Goal: Task Accomplishment & Management: Use online tool/utility

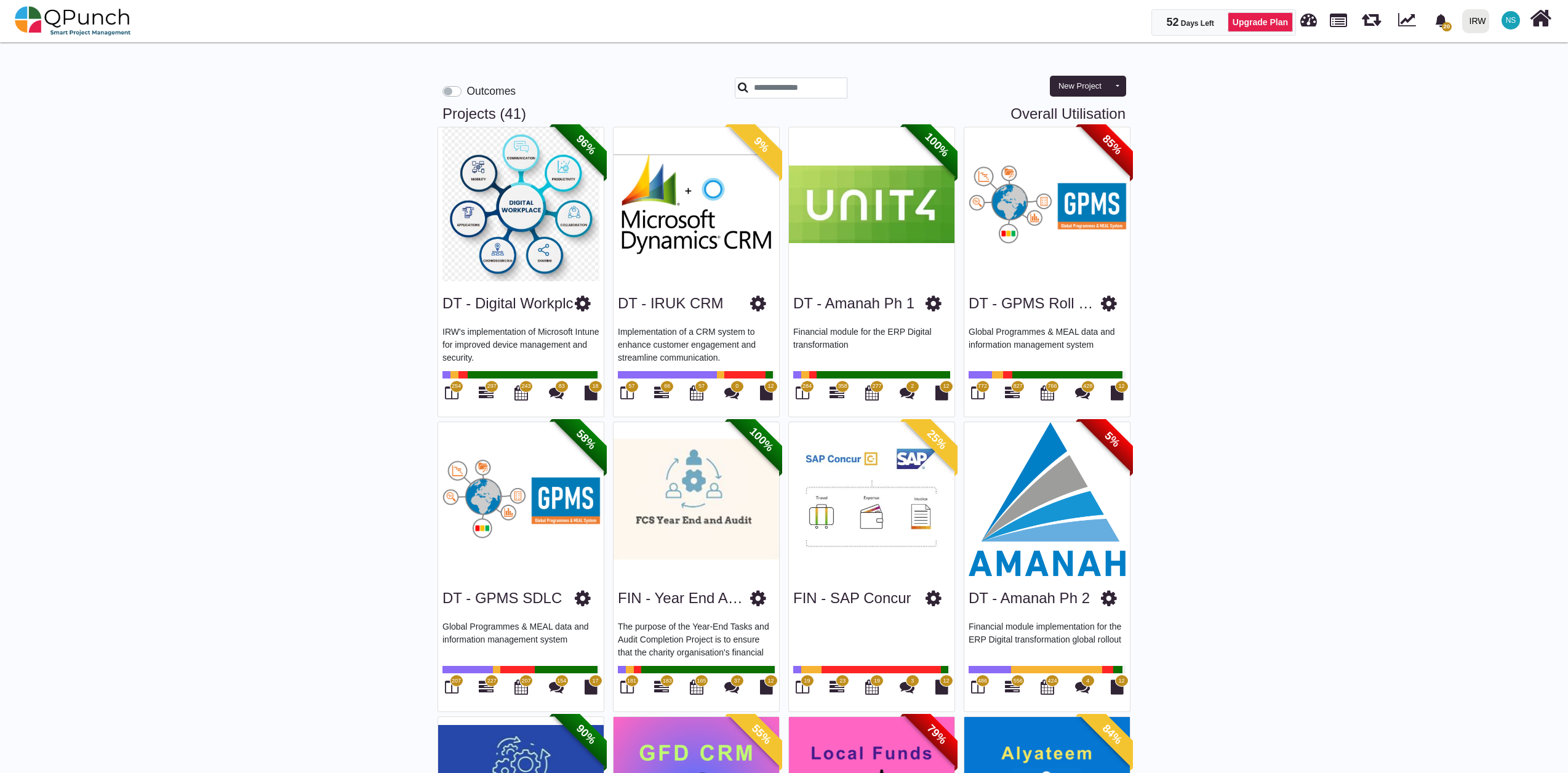
click at [535, 224] on img at bounding box center [521, 204] width 166 height 154
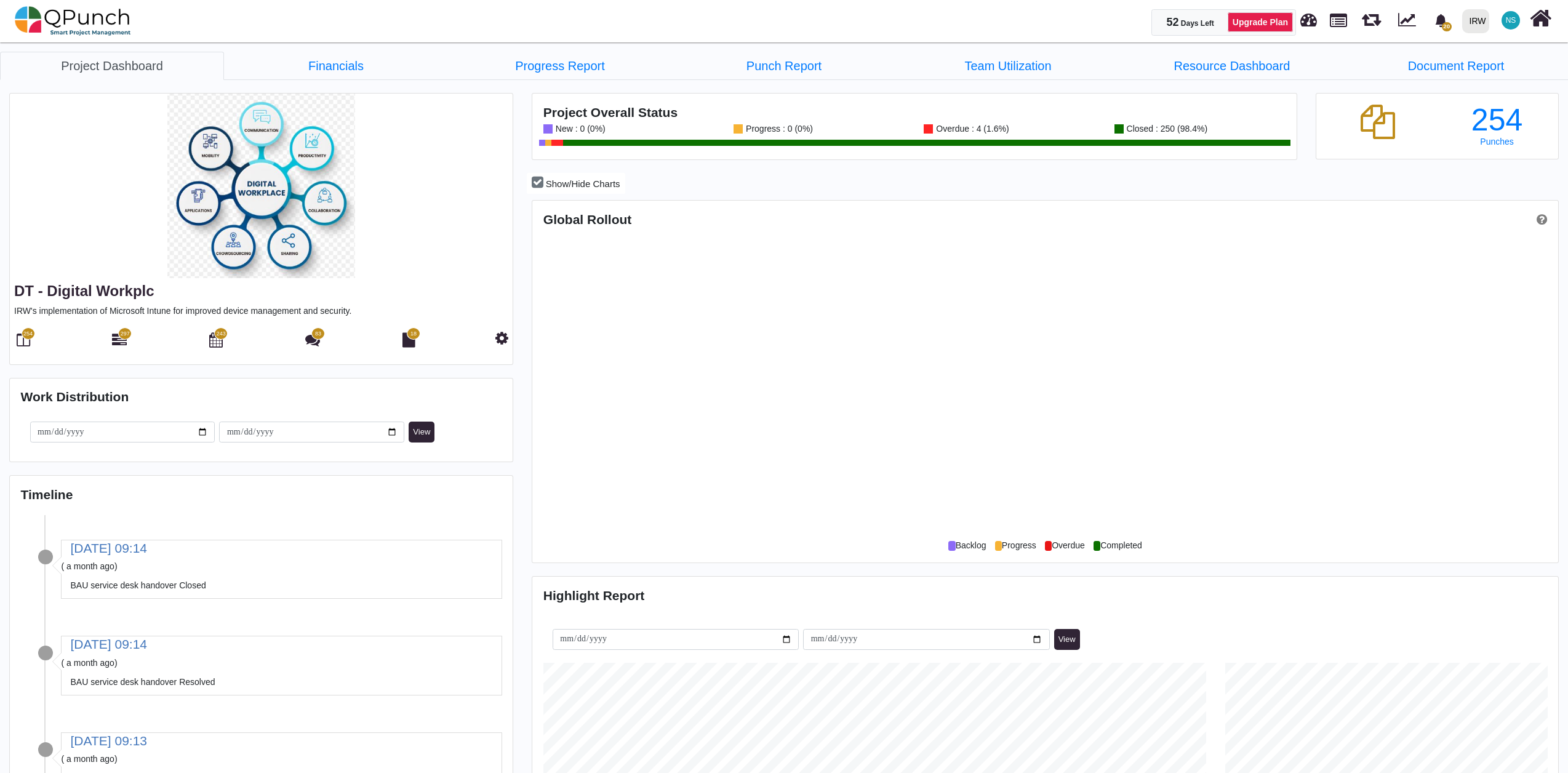
scroll to position [331, 340]
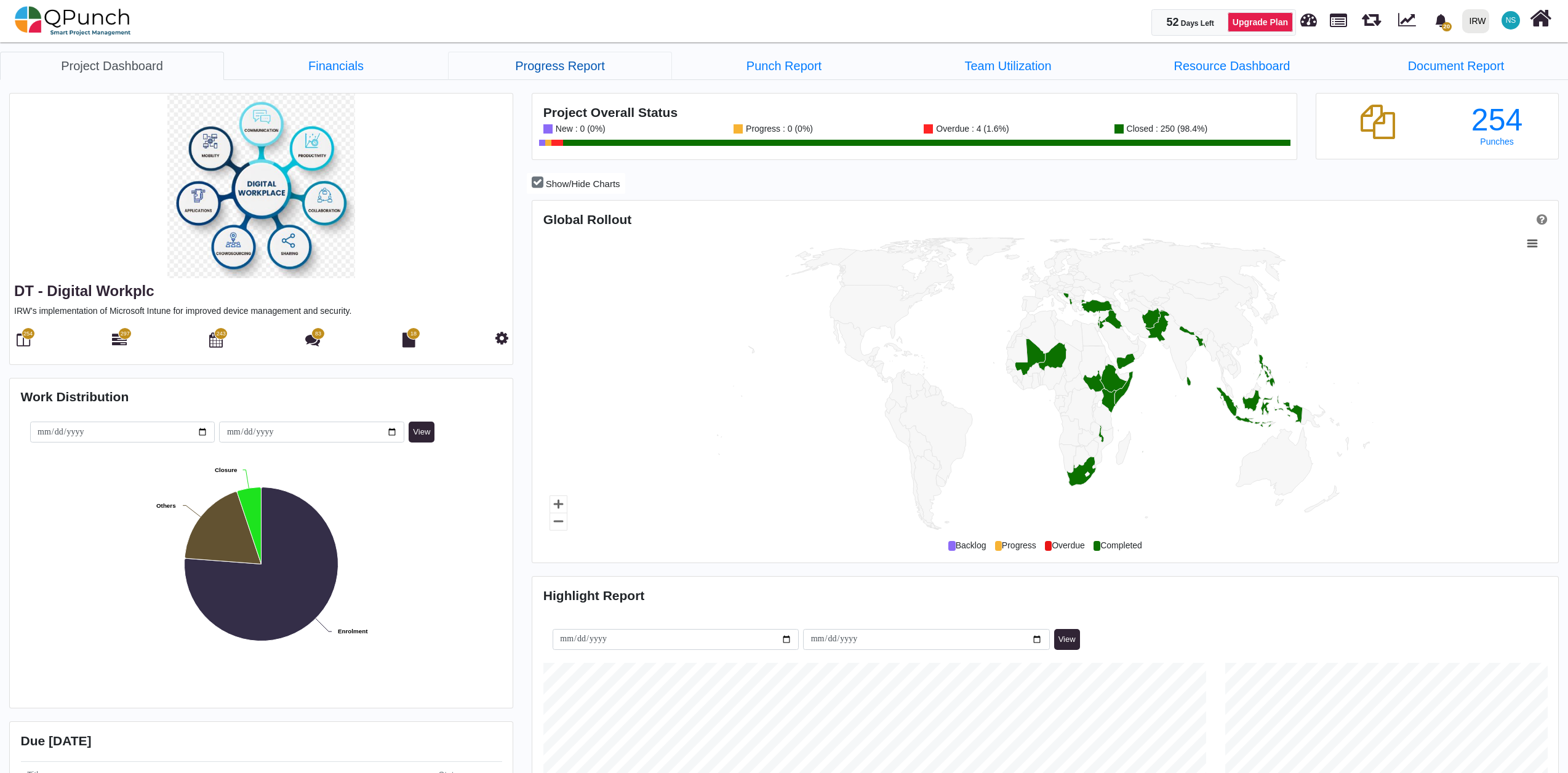
click at [531, 72] on link "Progress Report" at bounding box center [560, 66] width 224 height 28
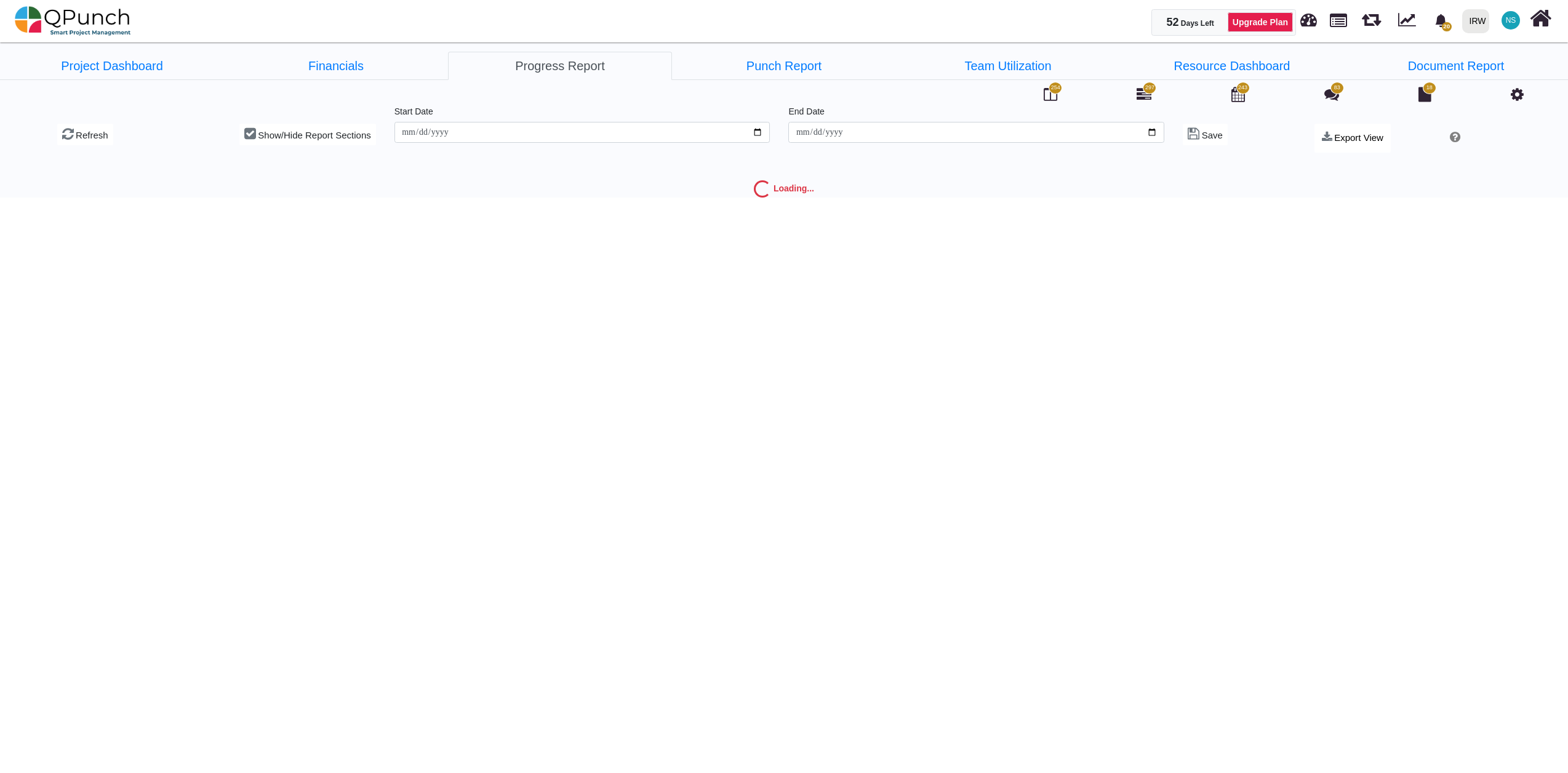
type input "**********"
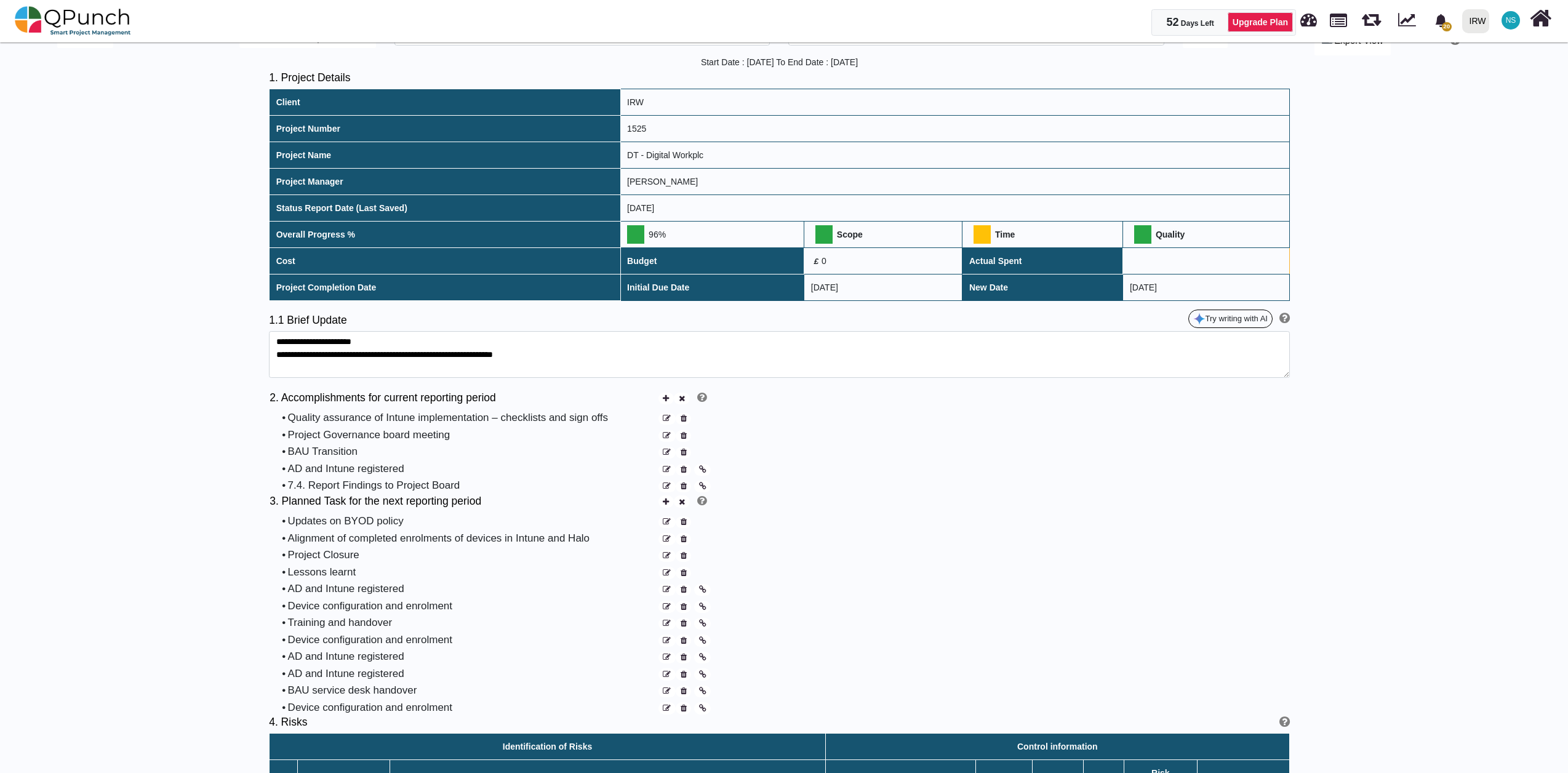
scroll to position [137, 0]
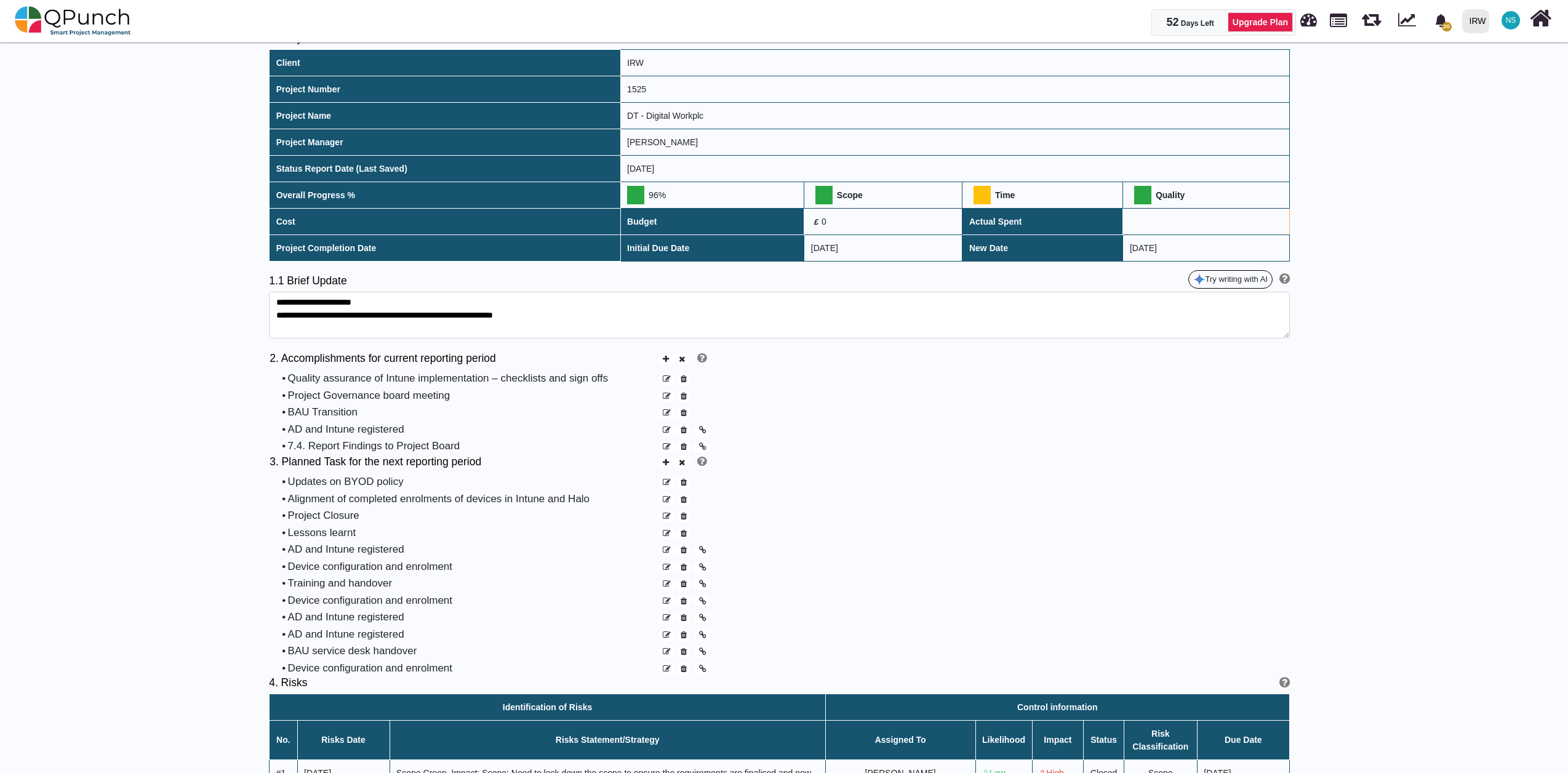
click at [681, 401] on icon at bounding box center [683, 397] width 6 height 8
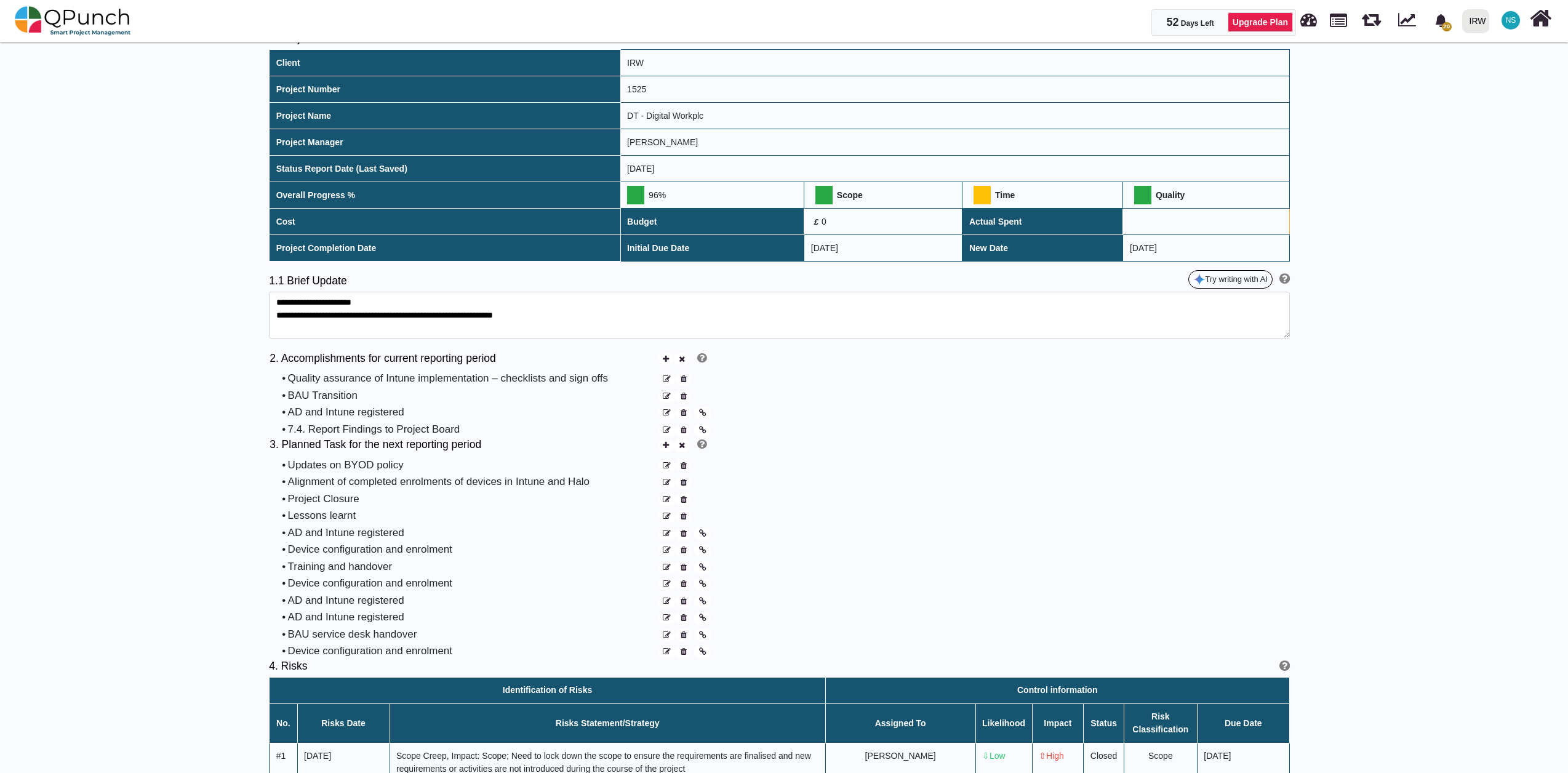
click at [684, 418] on icon at bounding box center [683, 414] width 6 height 8
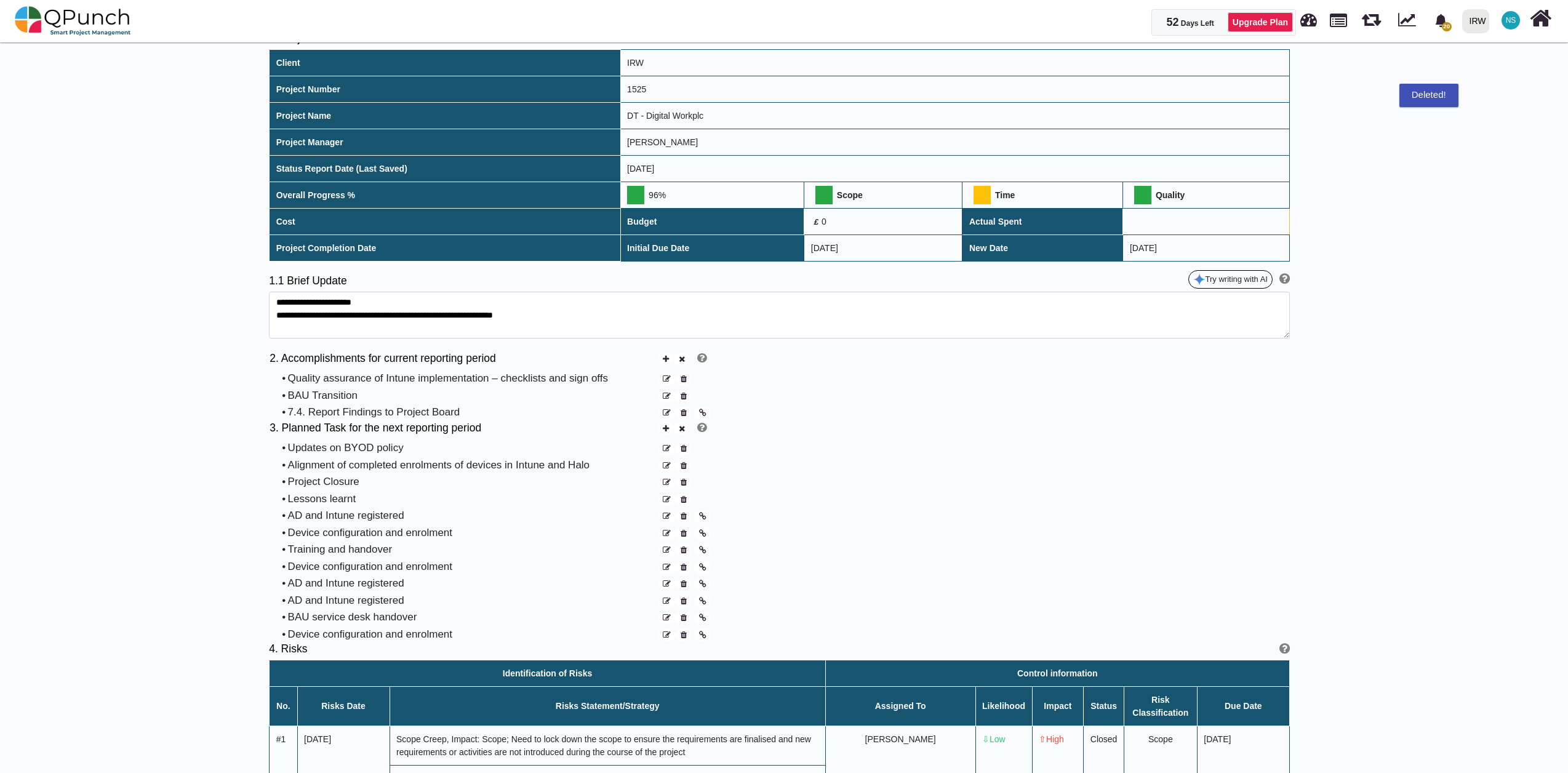
click at [684, 418] on icon at bounding box center [683, 414] width 6 height 8
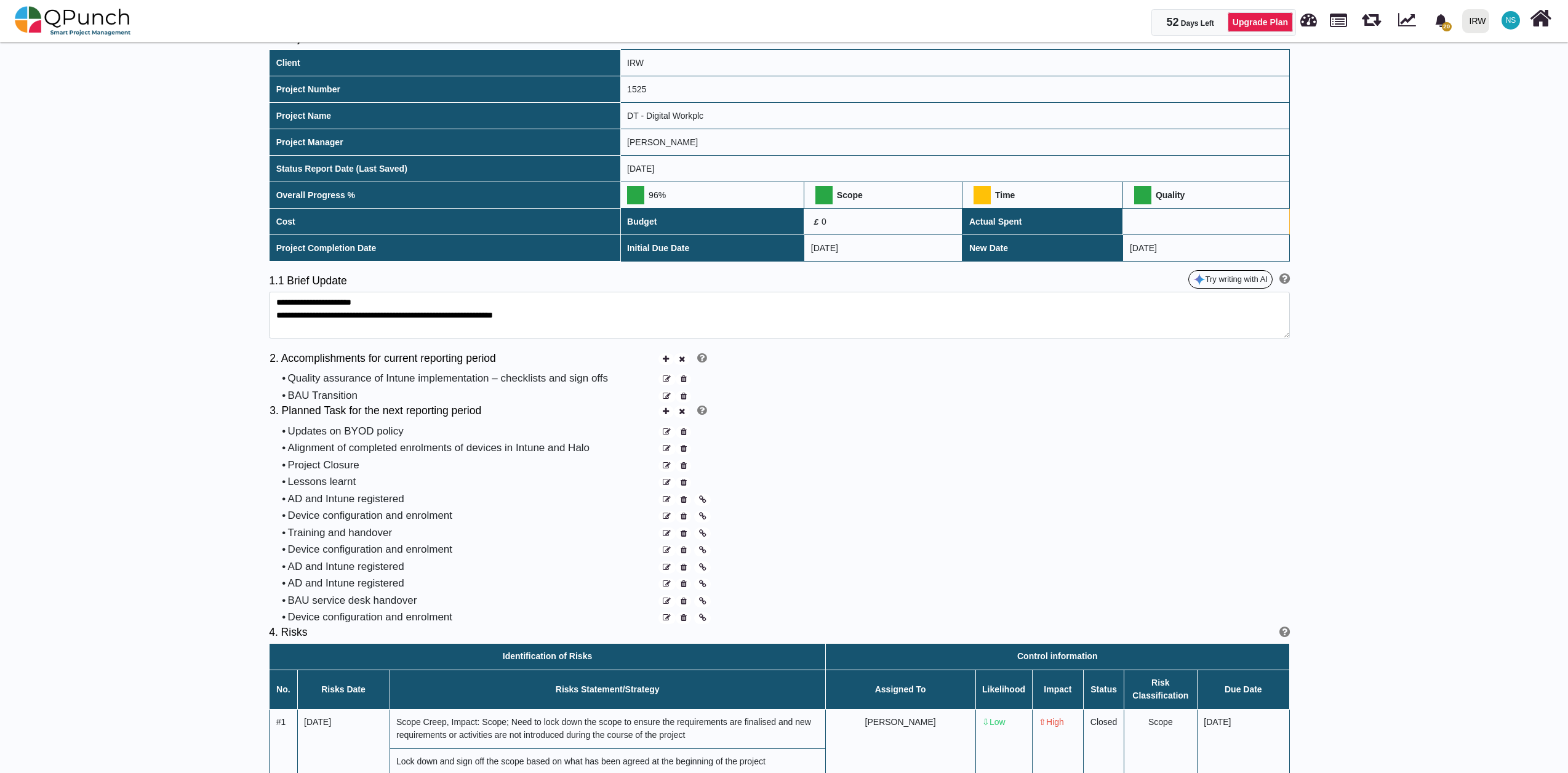
click at [681, 501] on icon at bounding box center [683, 500] width 6 height 8
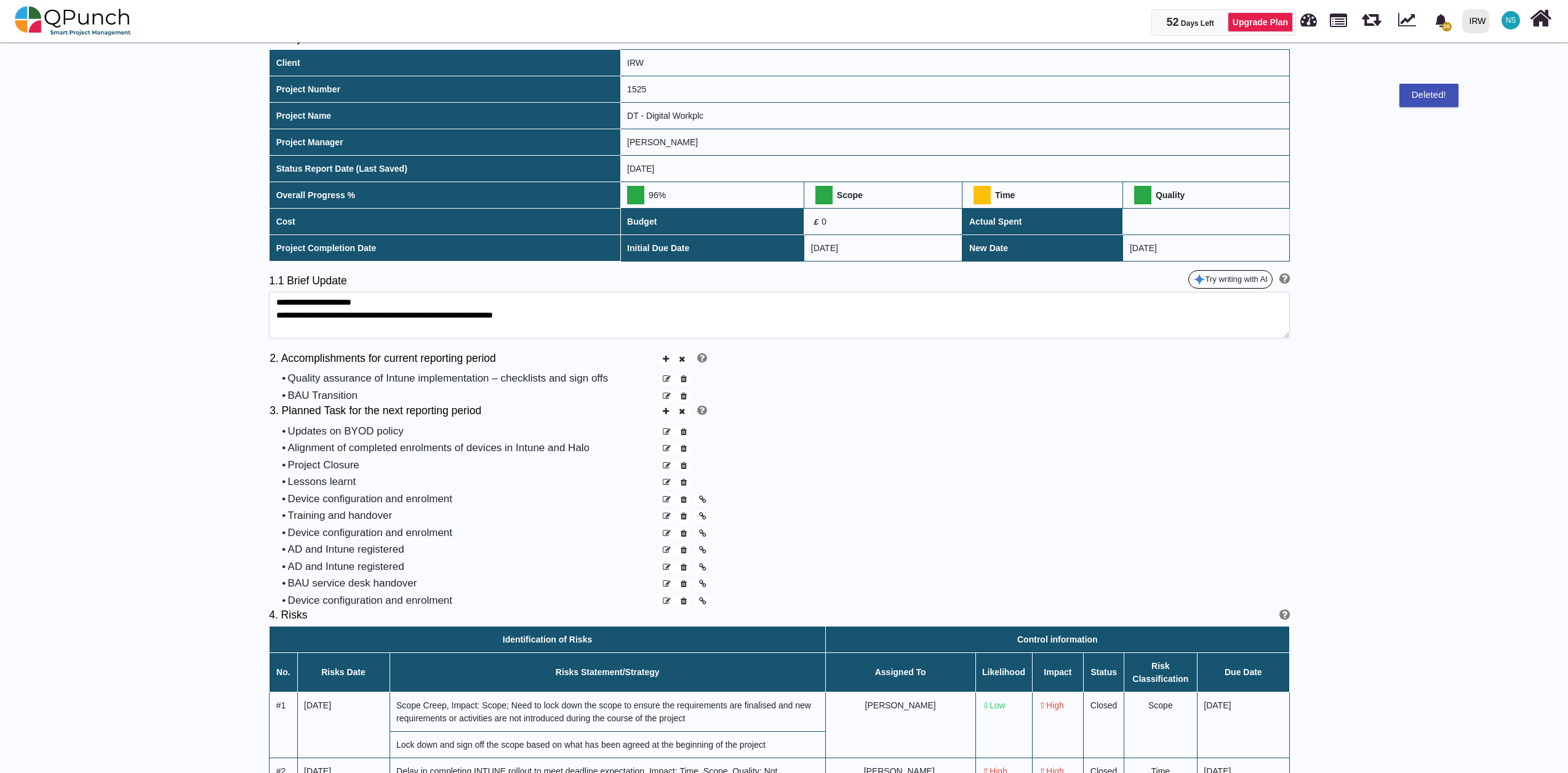
click at [681, 501] on icon at bounding box center [683, 500] width 6 height 8
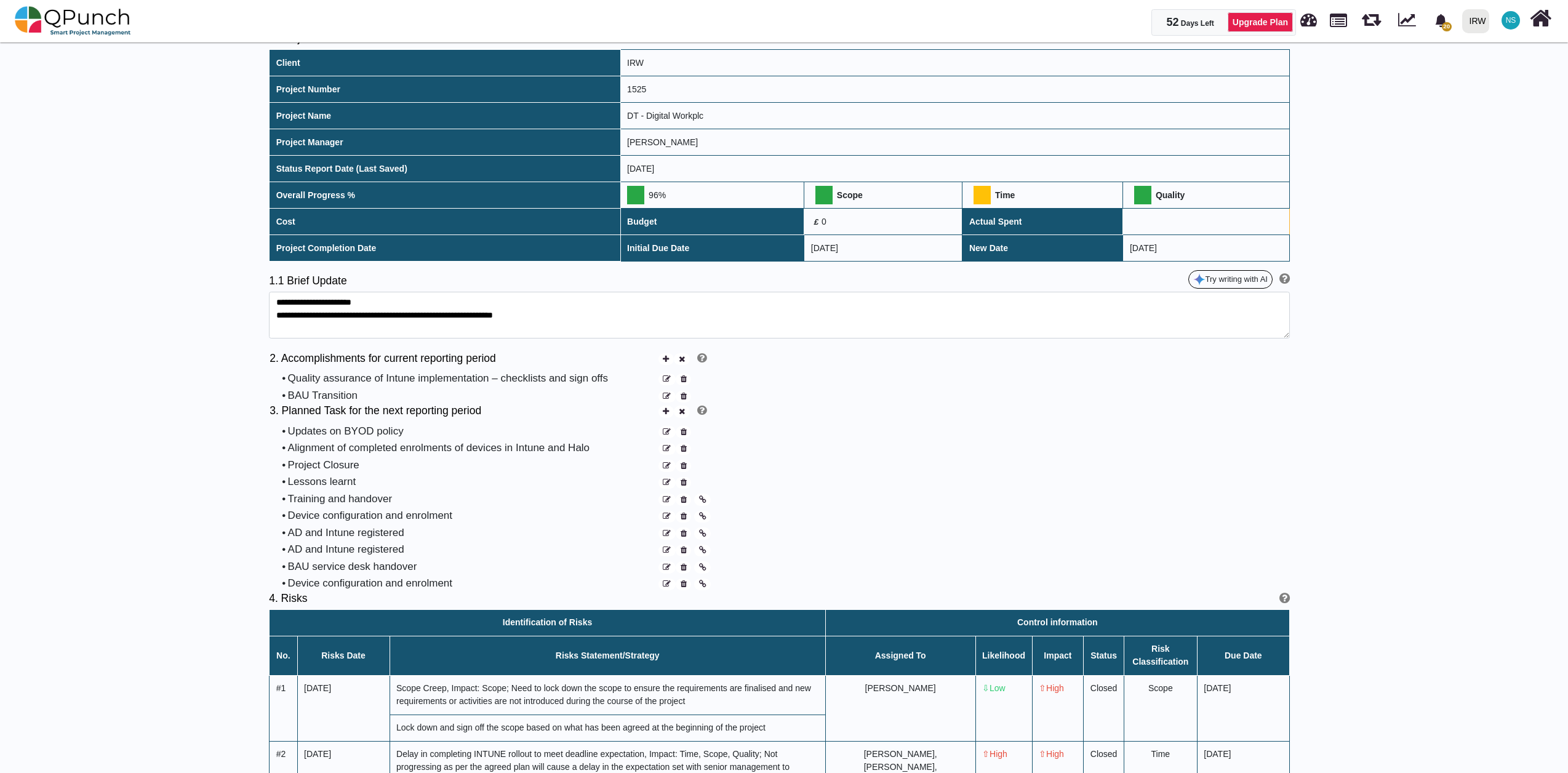
click at [681, 501] on icon at bounding box center [683, 500] width 6 height 8
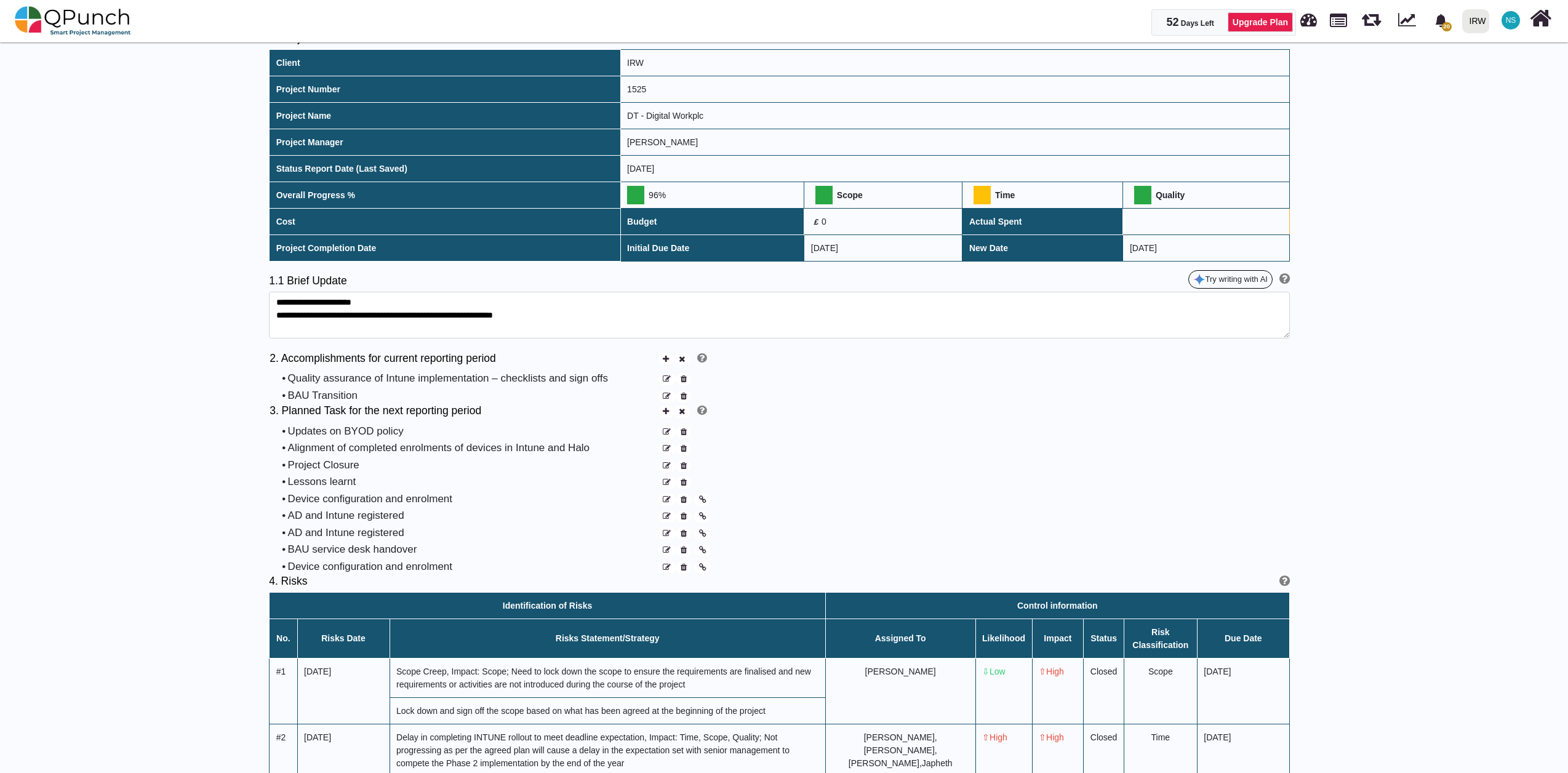
click at [681, 502] on icon at bounding box center [683, 500] width 6 height 8
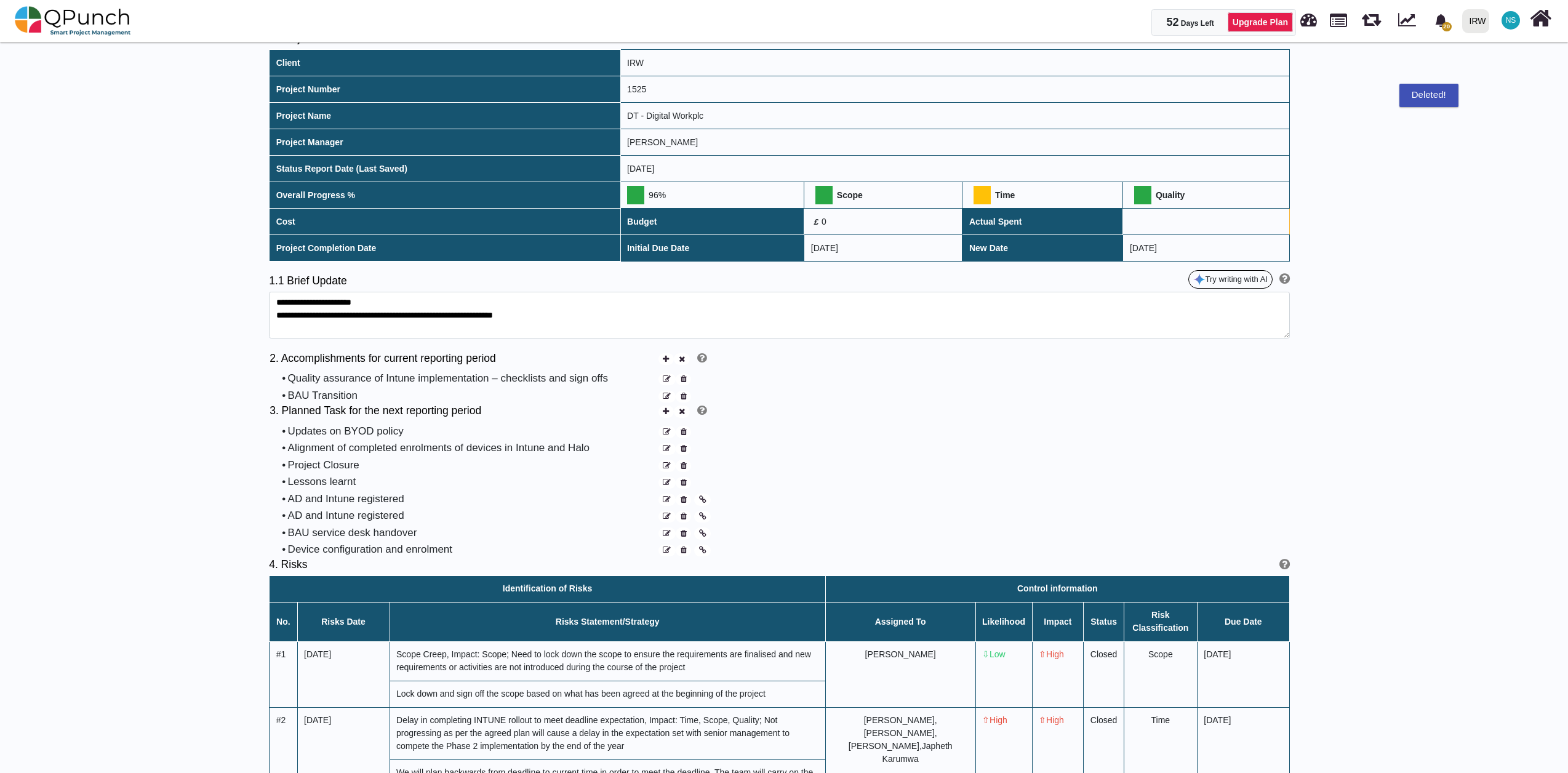
click at [681, 502] on icon at bounding box center [683, 500] width 6 height 8
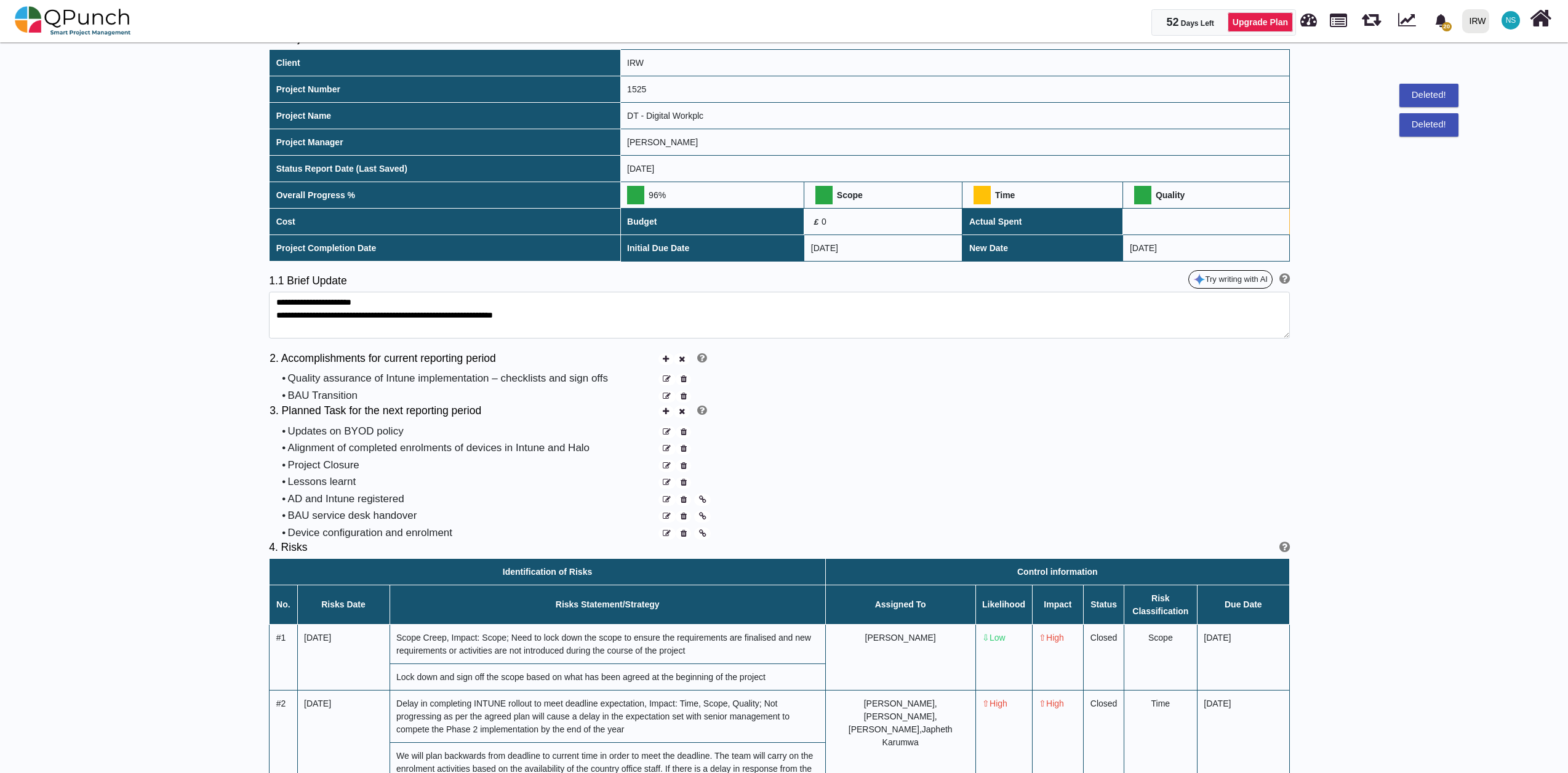
click at [681, 502] on icon at bounding box center [683, 500] width 6 height 8
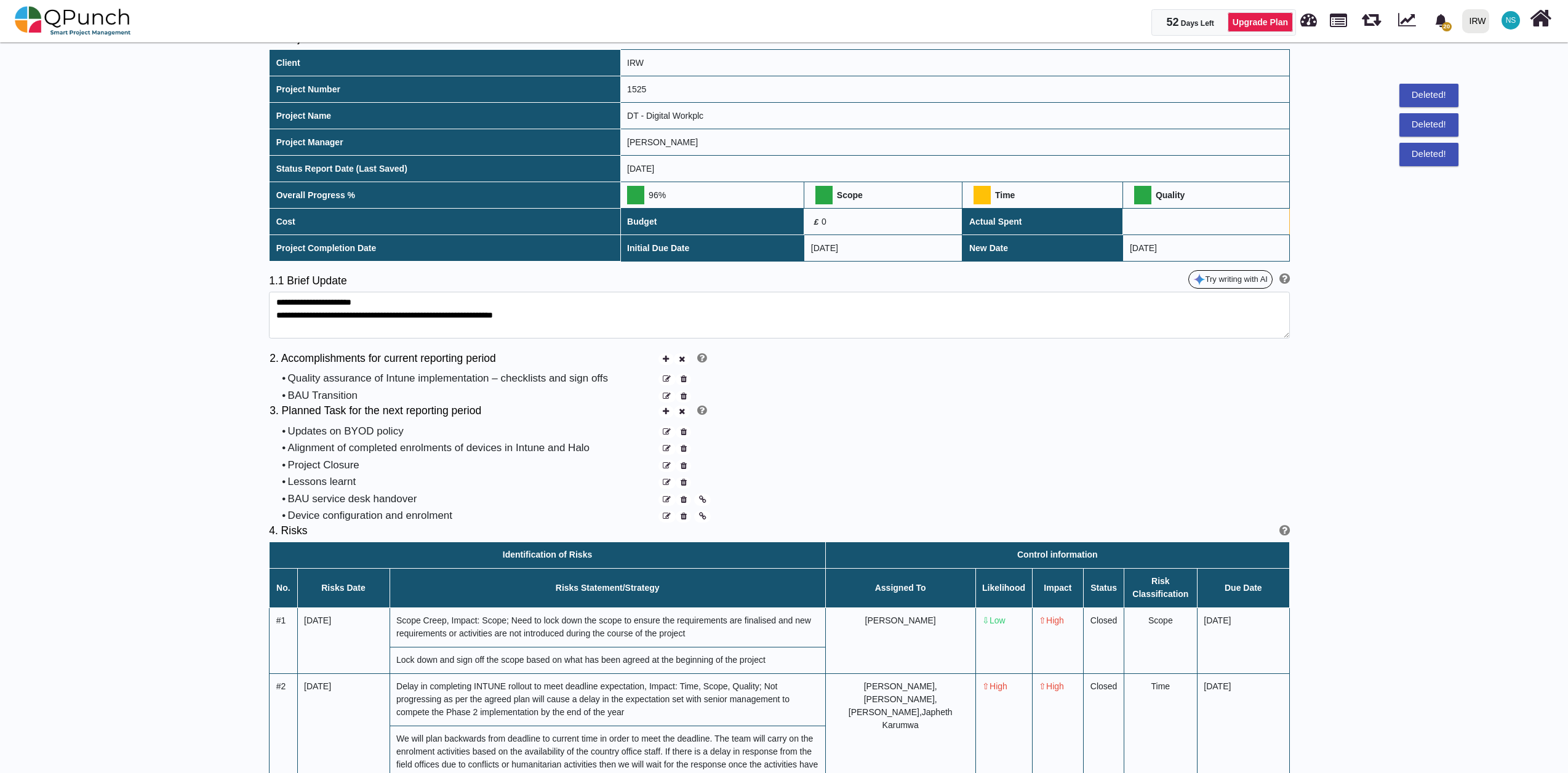
click at [681, 502] on icon at bounding box center [683, 500] width 6 height 8
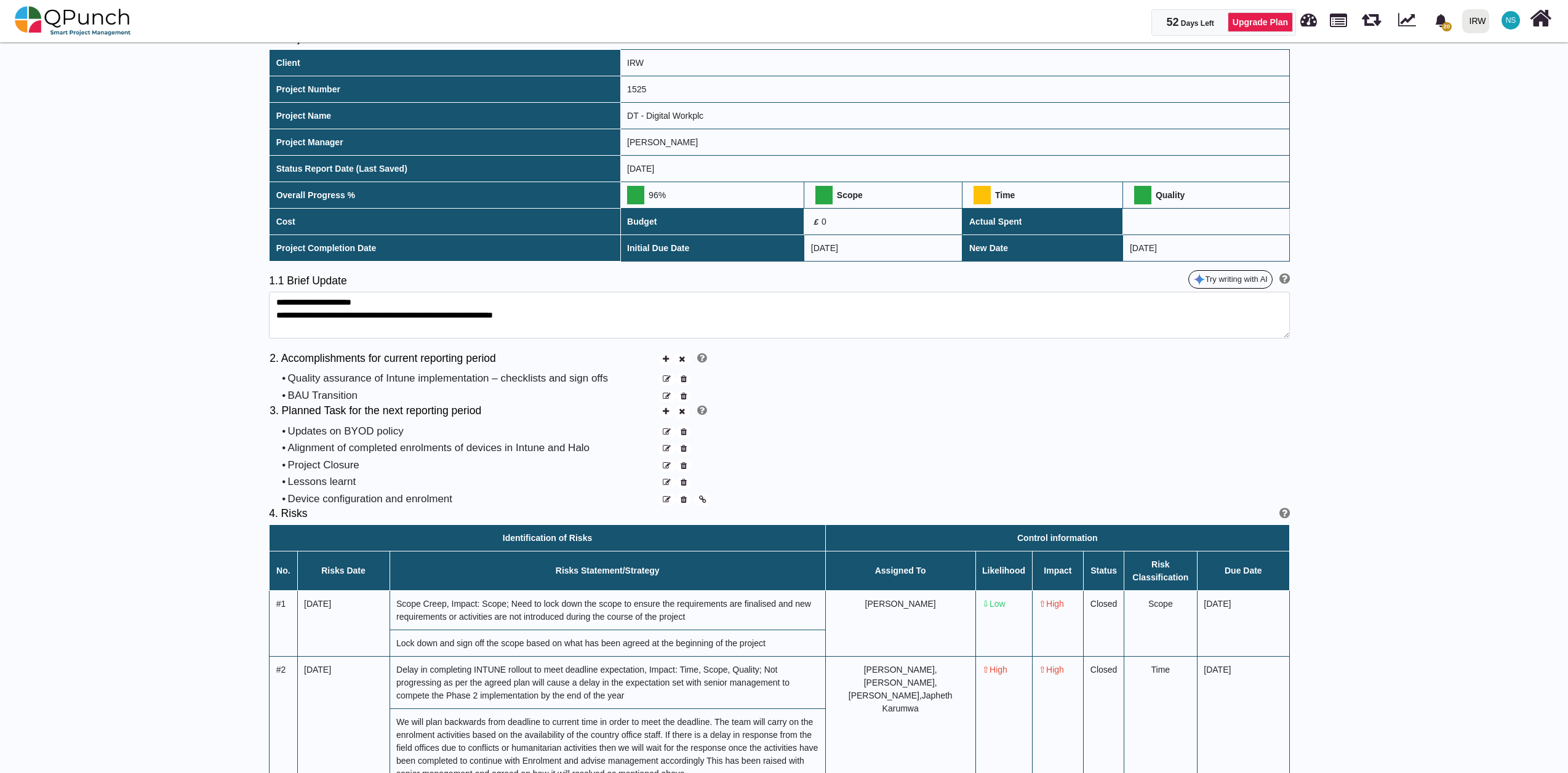
click at [681, 502] on icon at bounding box center [683, 500] width 6 height 8
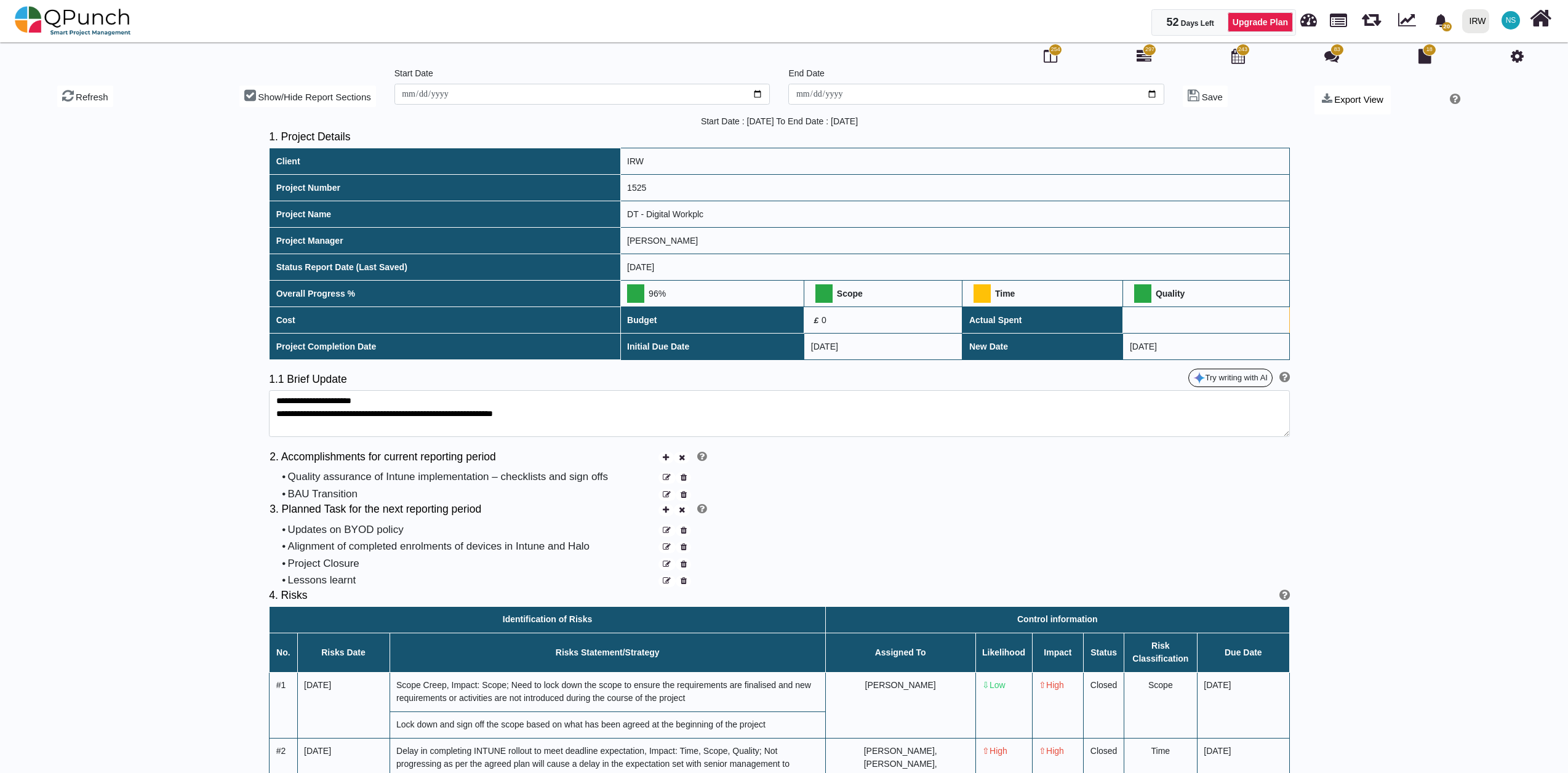
scroll to position [0, 0]
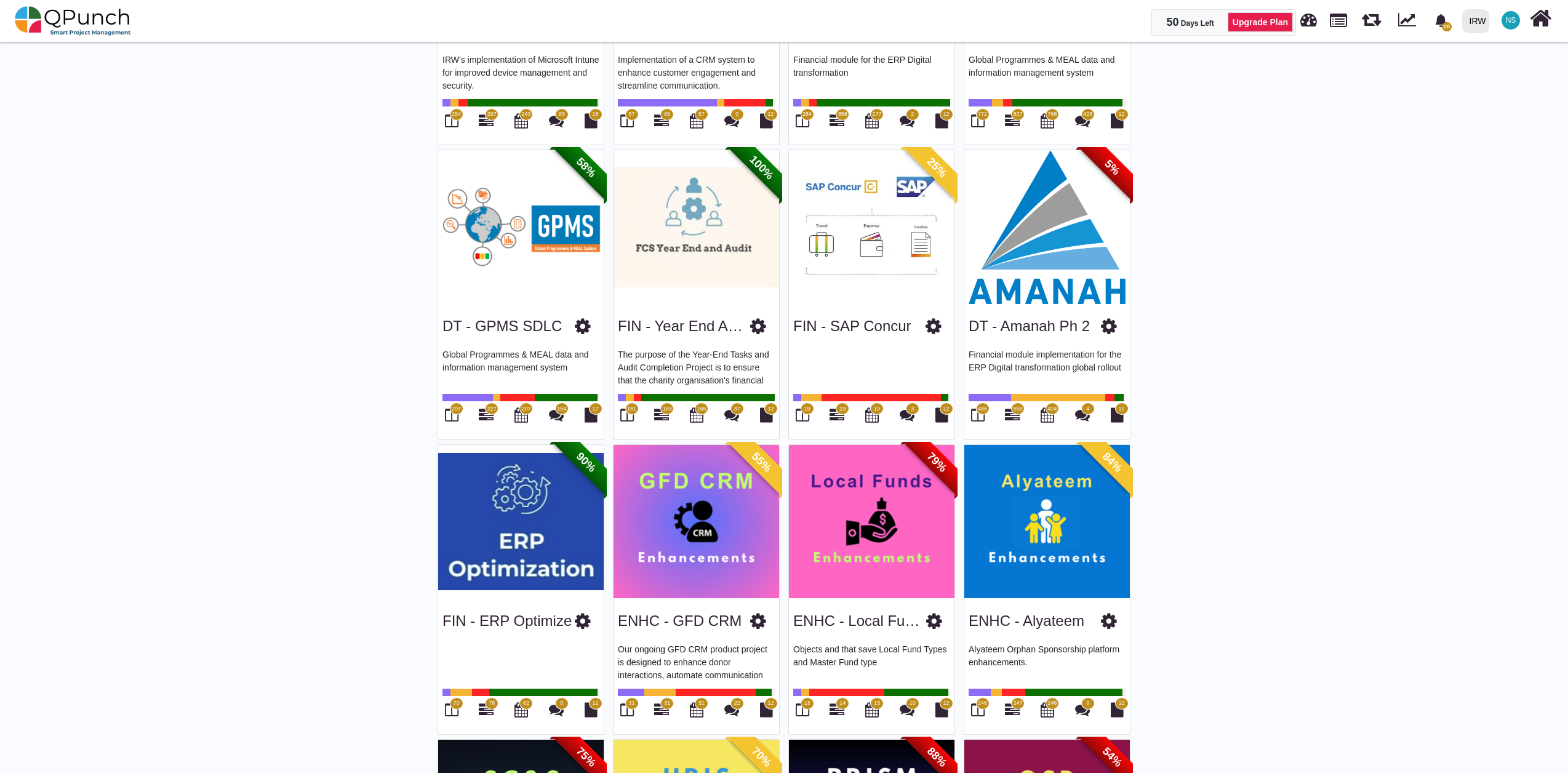
scroll to position [274, 0]
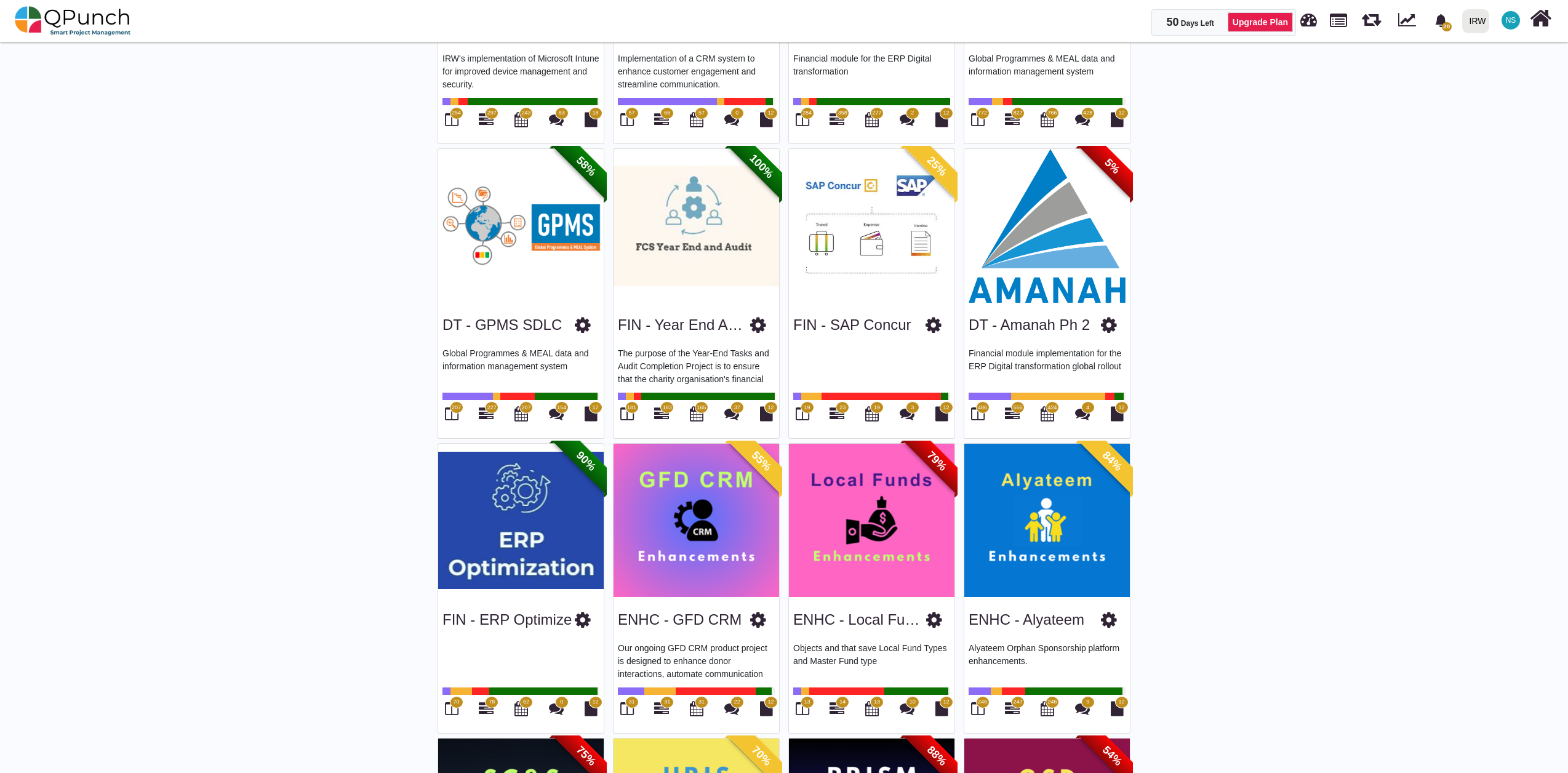
click at [523, 572] on img at bounding box center [521, 521] width 166 height 154
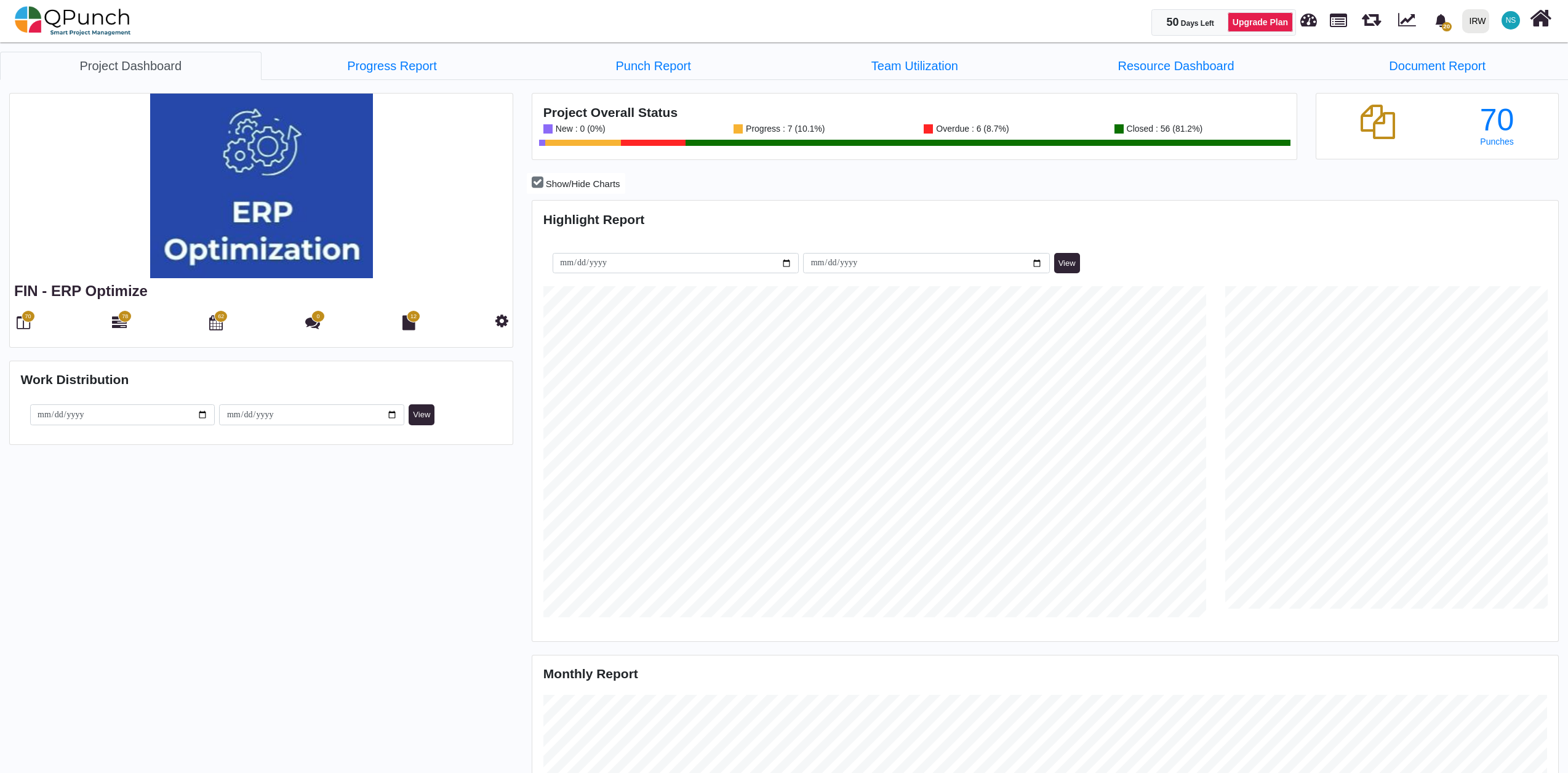
scroll to position [456, 1021]
click at [431, 70] on link "Progress Report" at bounding box center [392, 66] width 261 height 28
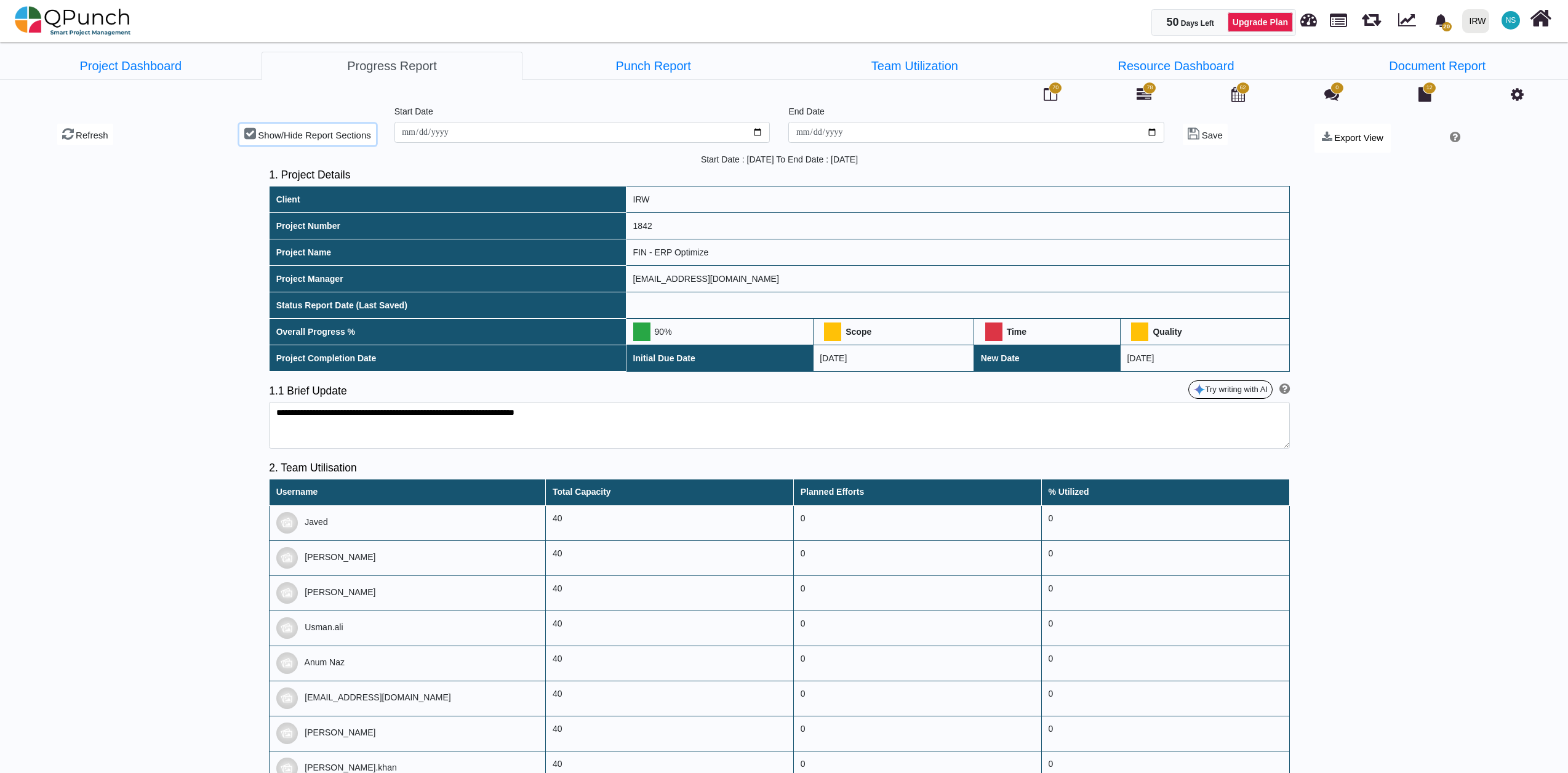
click at [252, 138] on icon at bounding box center [250, 133] width 11 height 13
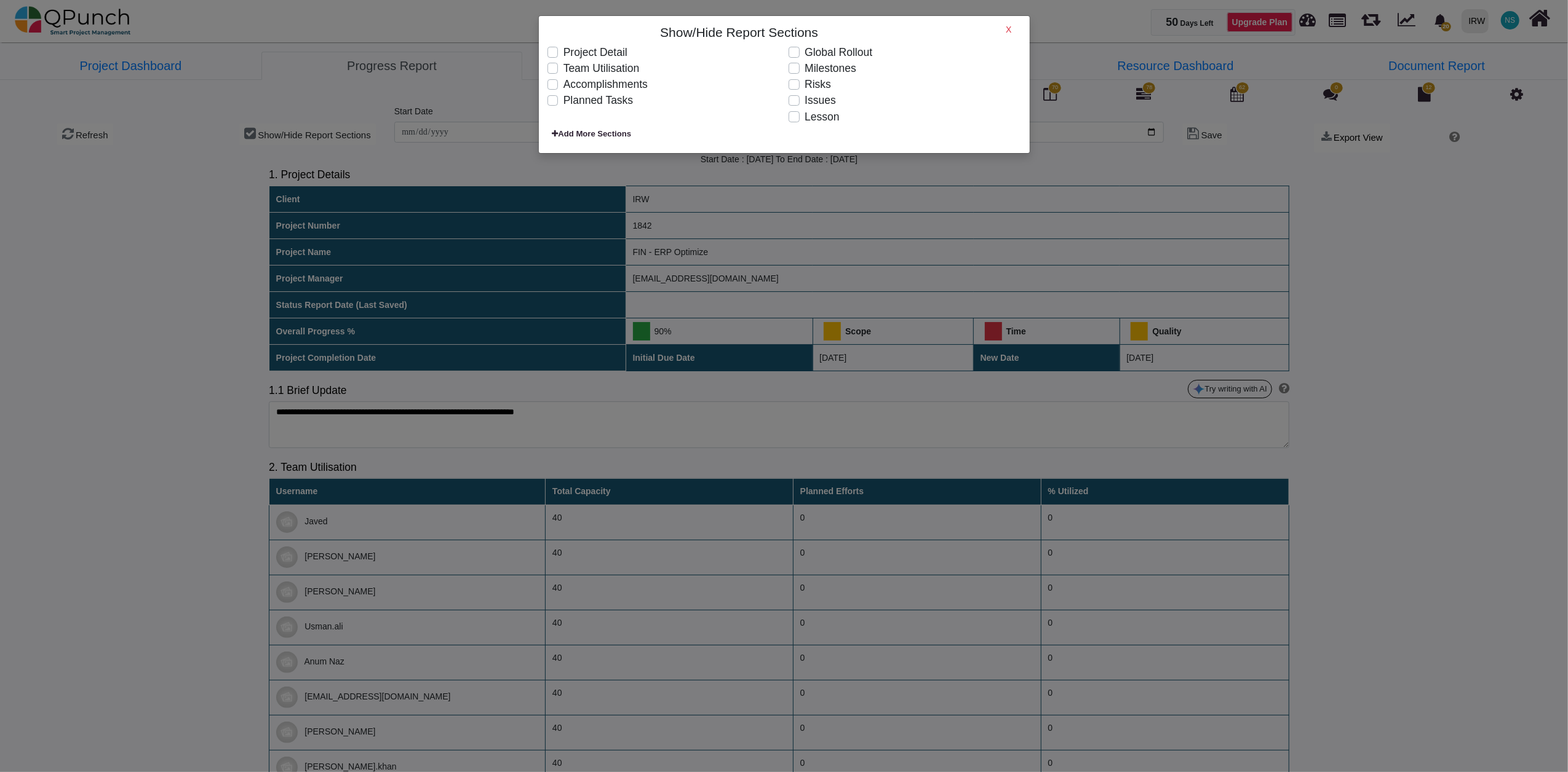
click at [596, 74] on label "Team Utilisation" at bounding box center [601, 68] width 76 height 16
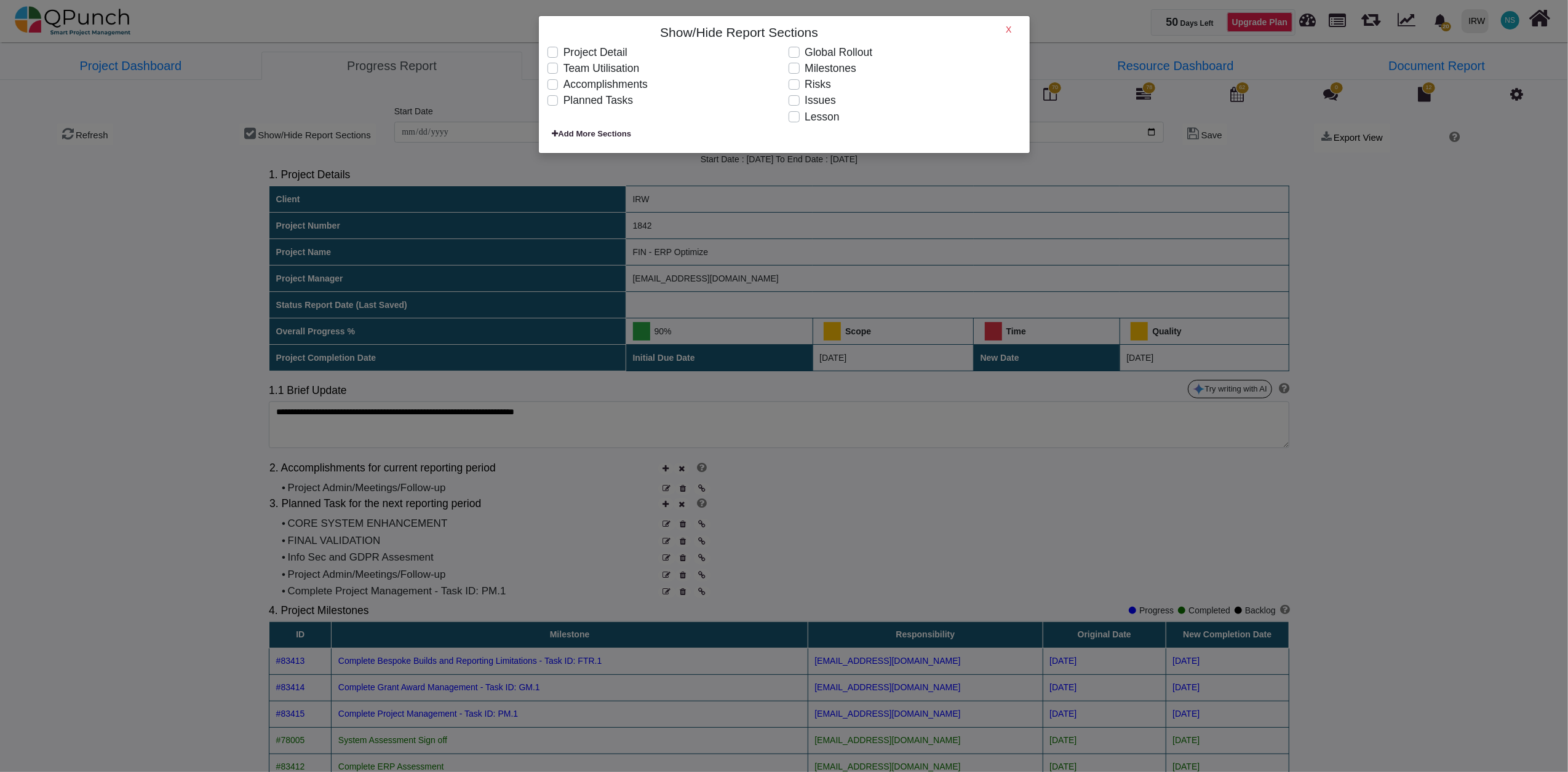
click at [1009, 25] on h6 "X" at bounding box center [1008, 30] width 5 height 11
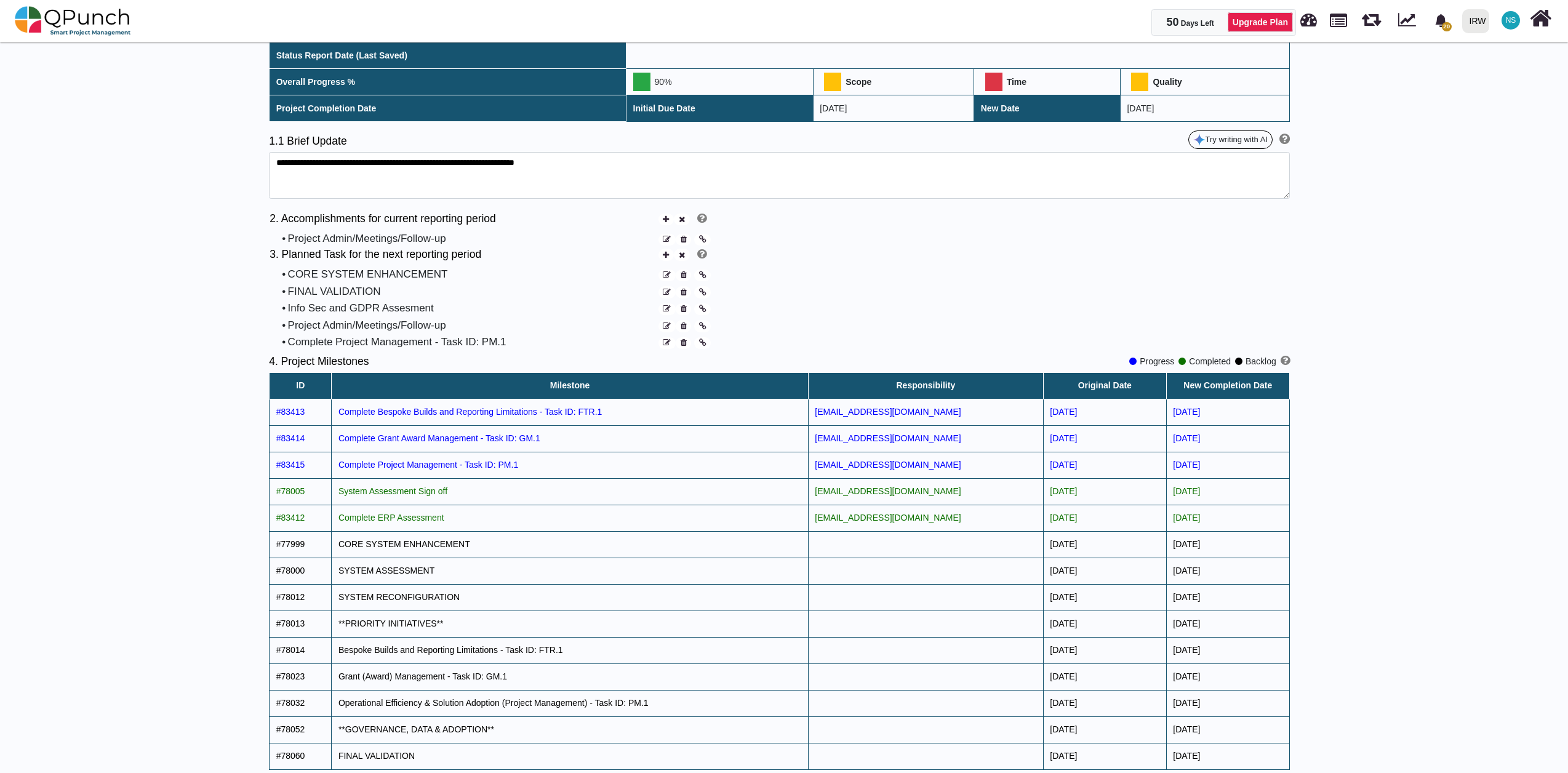
scroll to position [410, 0]
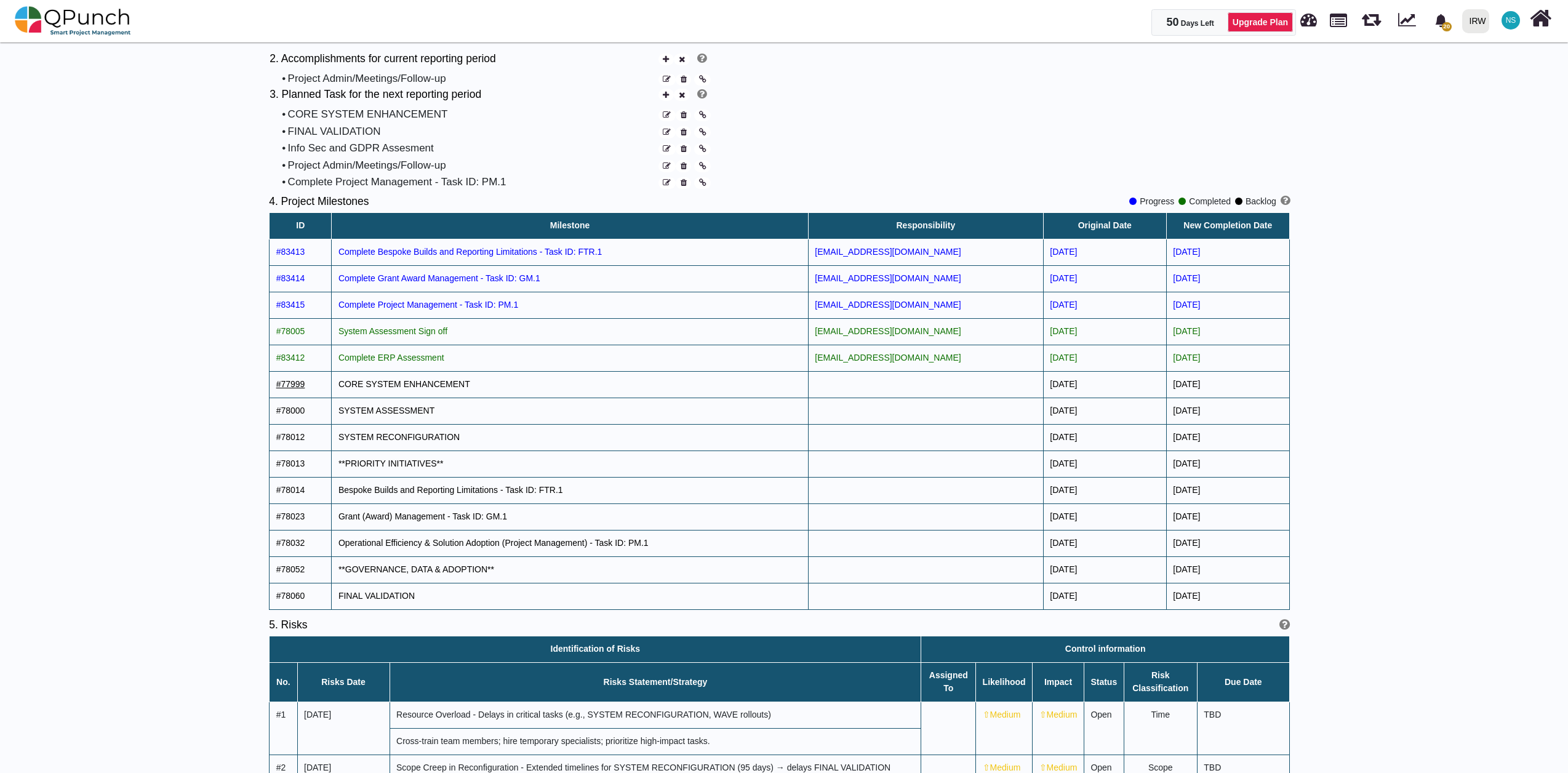
click at [297, 387] on span "#77999" at bounding box center [290, 384] width 29 height 10
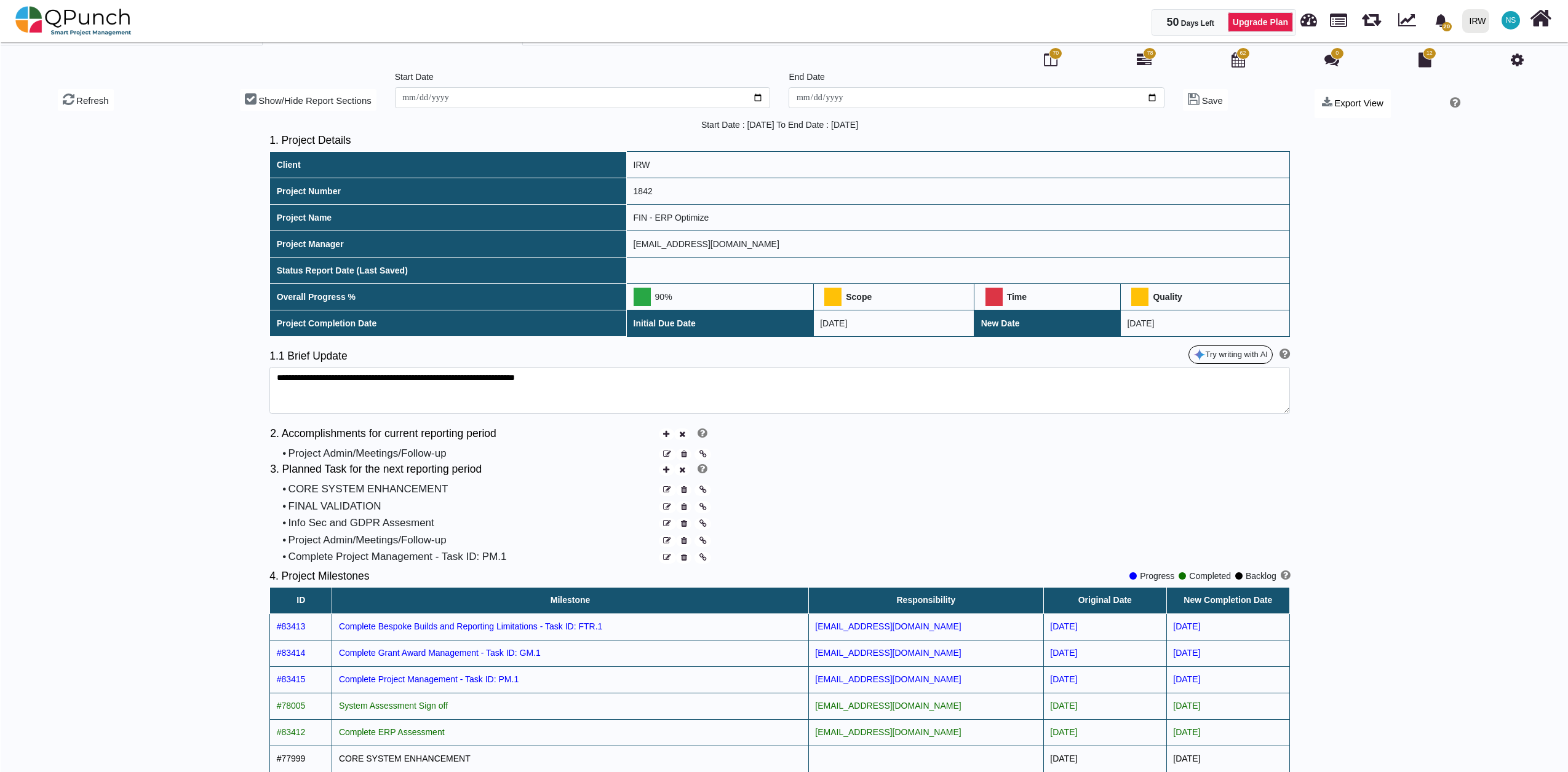
scroll to position [0, 0]
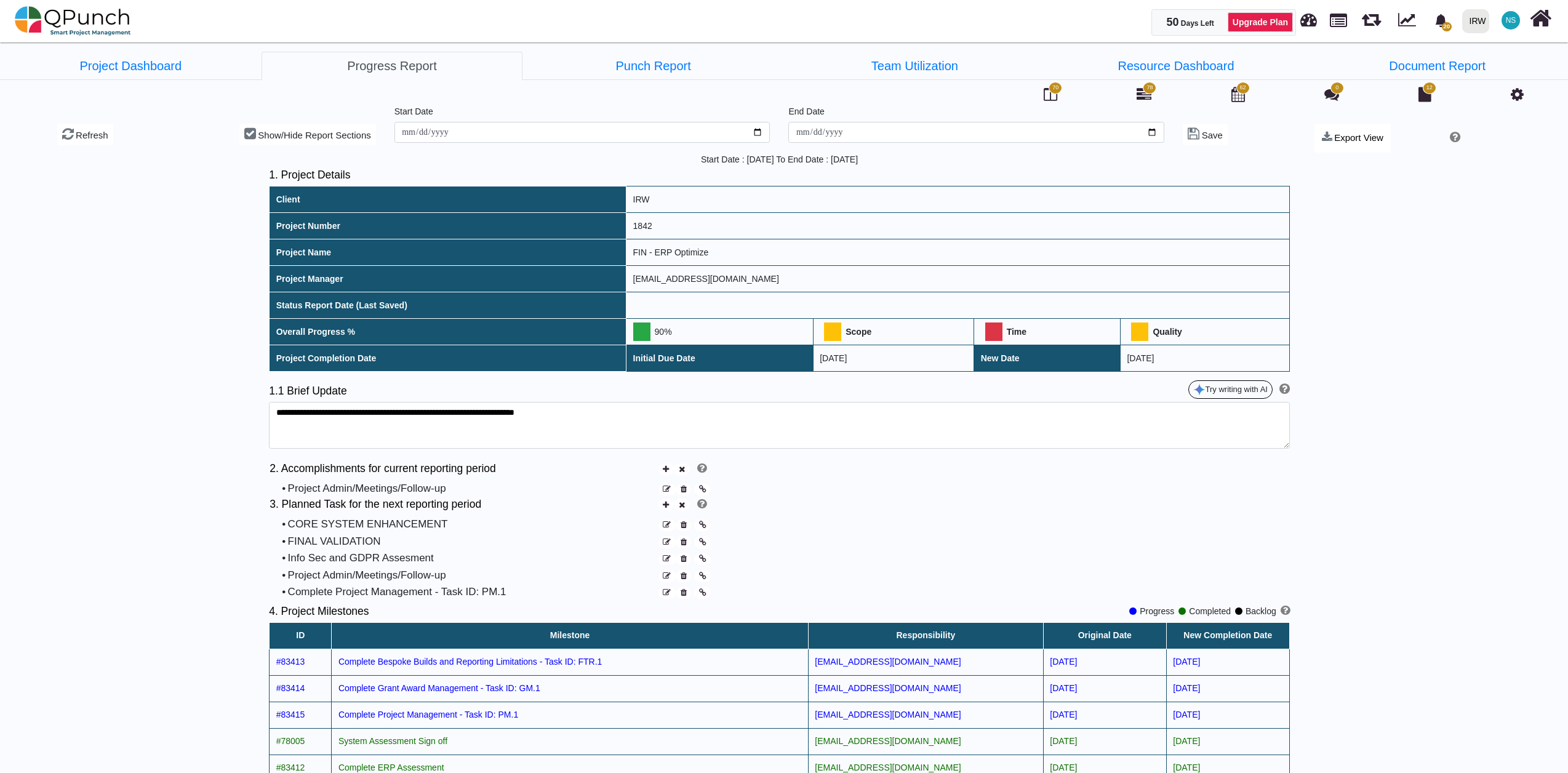
click at [994, 325] on span at bounding box center [994, 332] width 17 height 19
click at [668, 473] on icon at bounding box center [665, 469] width 6 height 8
click at [663, 499] on div "Add update" at bounding box center [663, 493] width 43 height 11
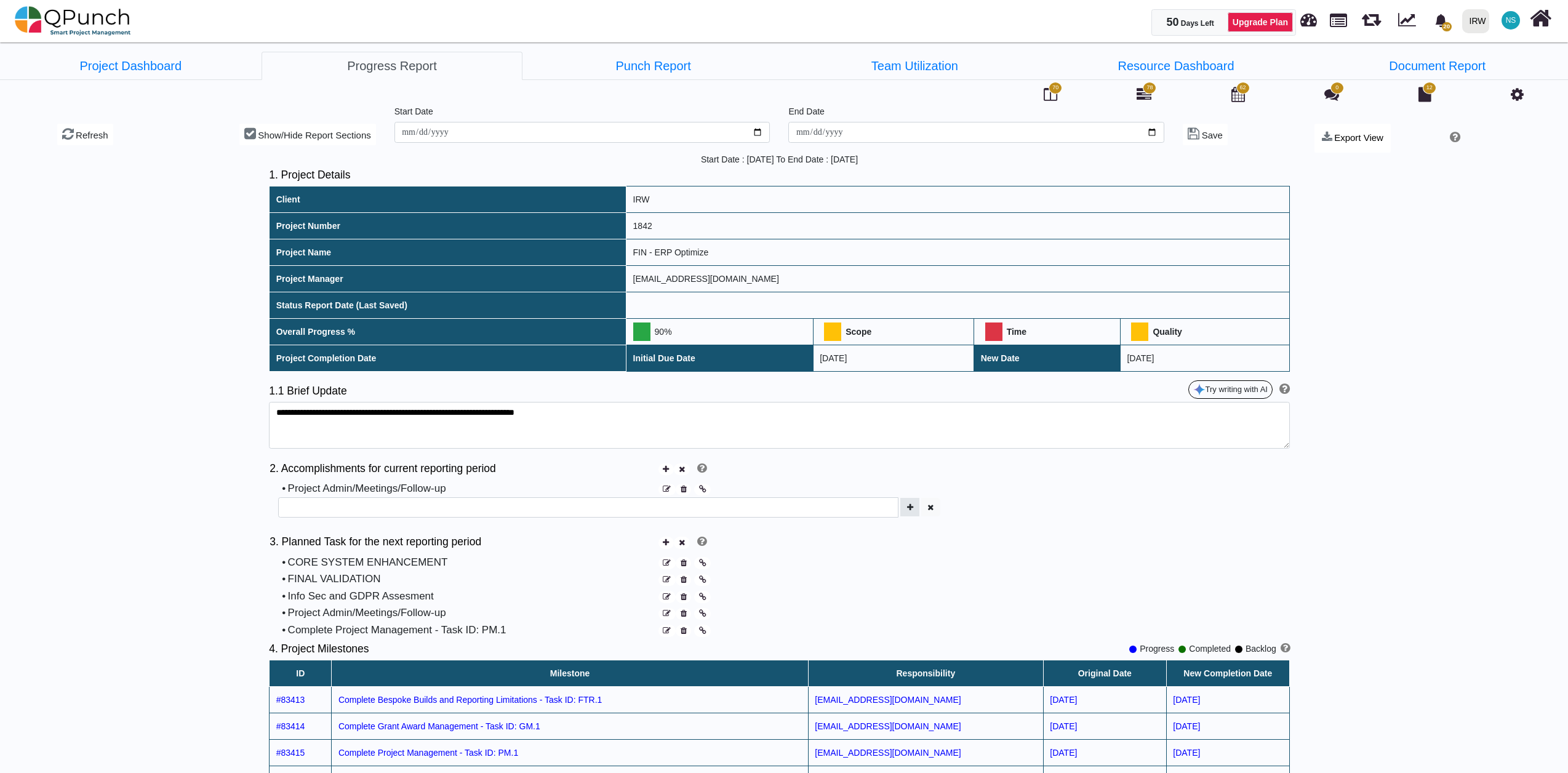
click at [912, 510] on icon "button" at bounding box center [909, 508] width 6 height 8
click at [655, 508] on div "Select existing" at bounding box center [667, 507] width 53 height 11
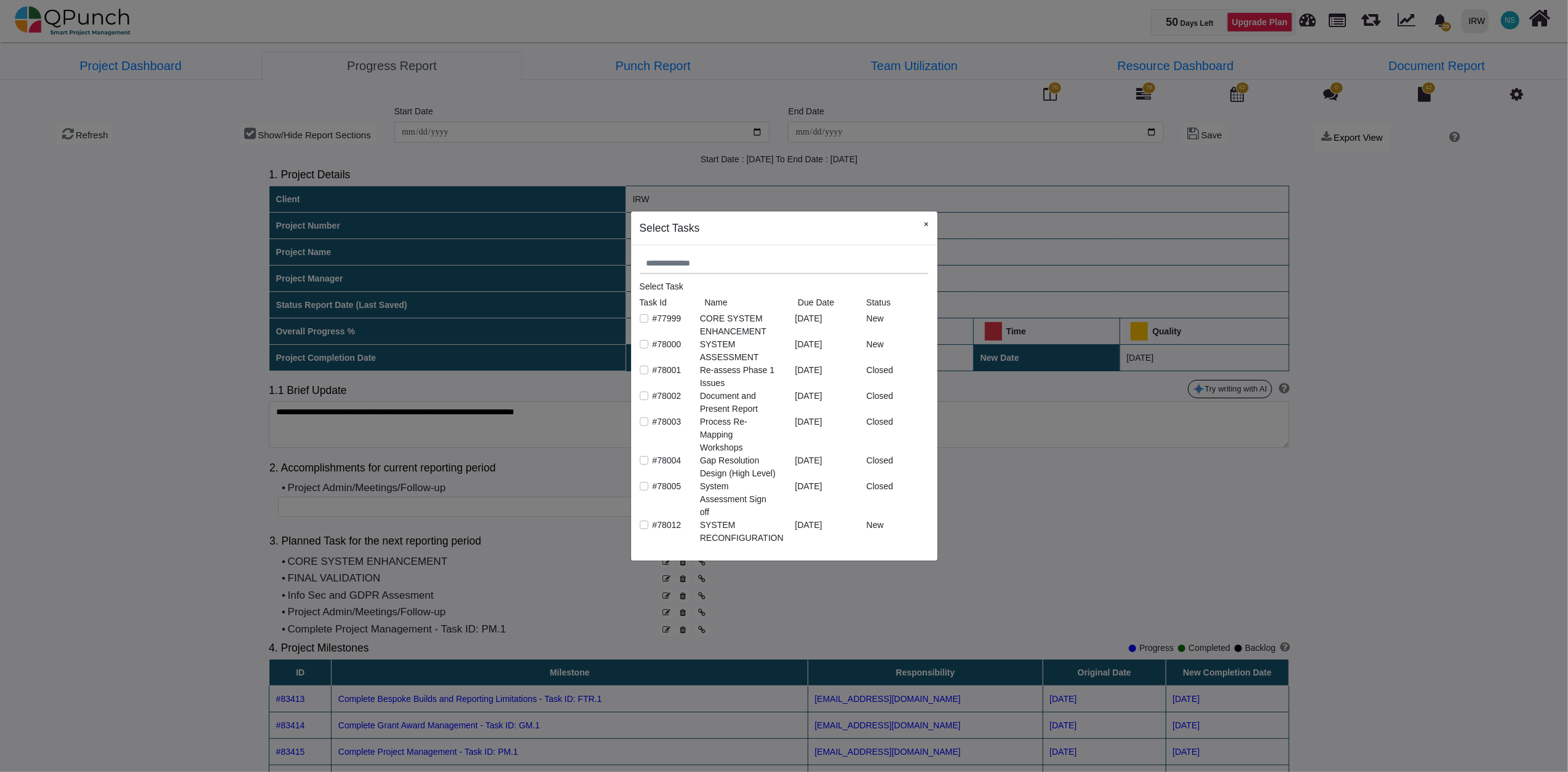
click at [926, 228] on button "×" at bounding box center [926, 224] width 22 height 25
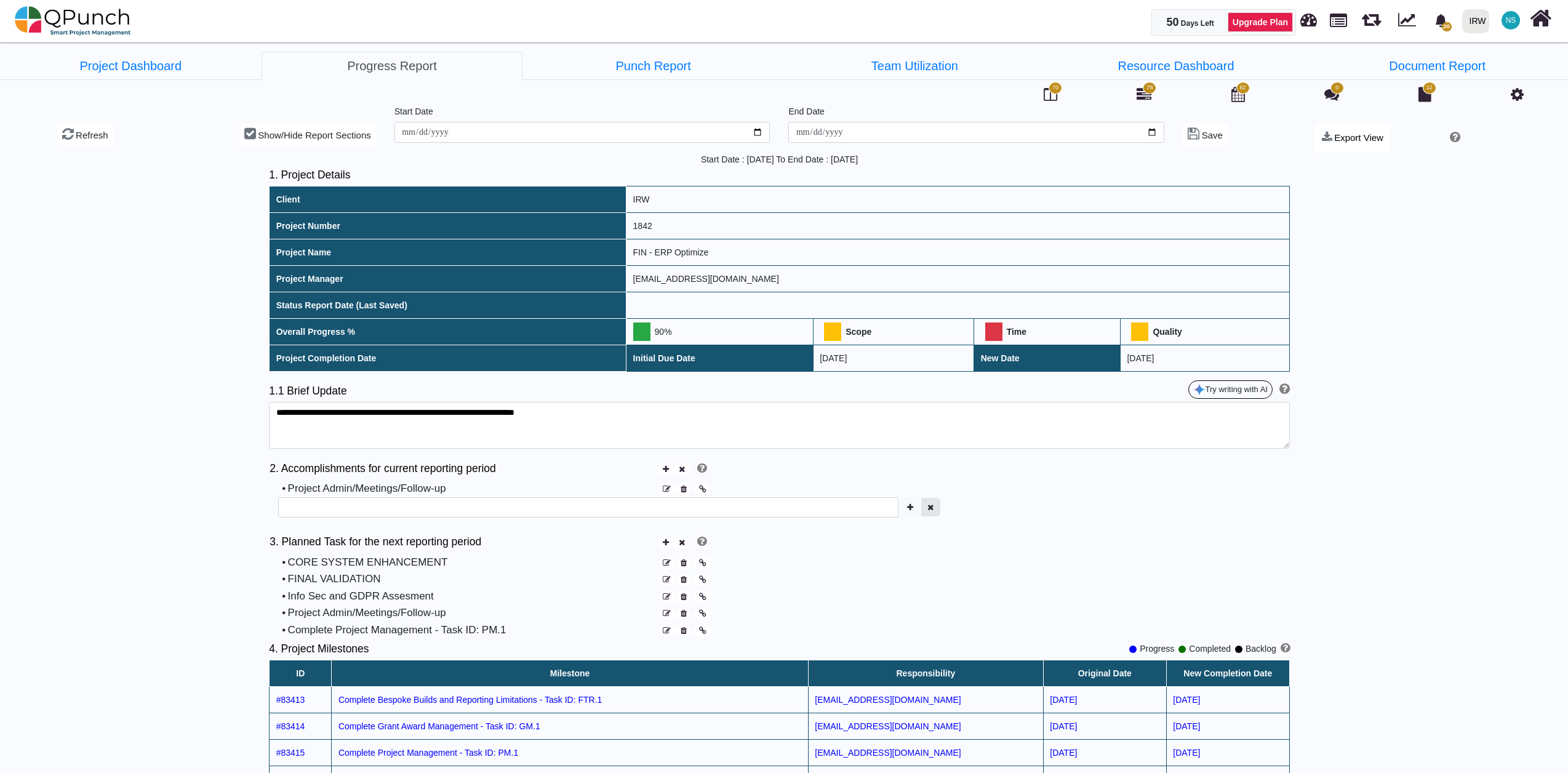
click at [930, 512] on icon "button" at bounding box center [930, 508] width 6 height 8
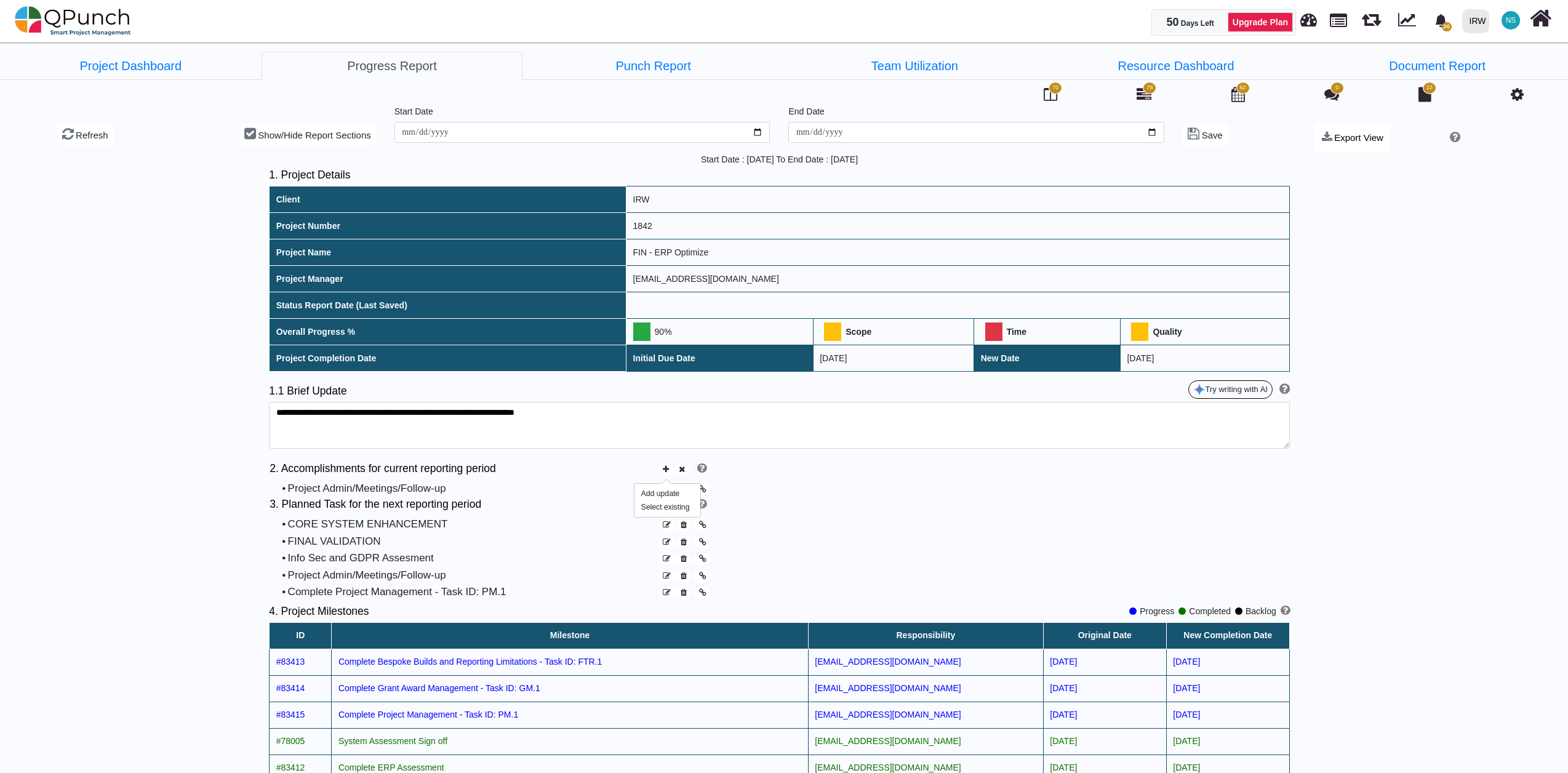
click at [665, 469] on icon at bounding box center [665, 469] width 6 height 8
click at [668, 510] on div "Select existing" at bounding box center [667, 507] width 53 height 11
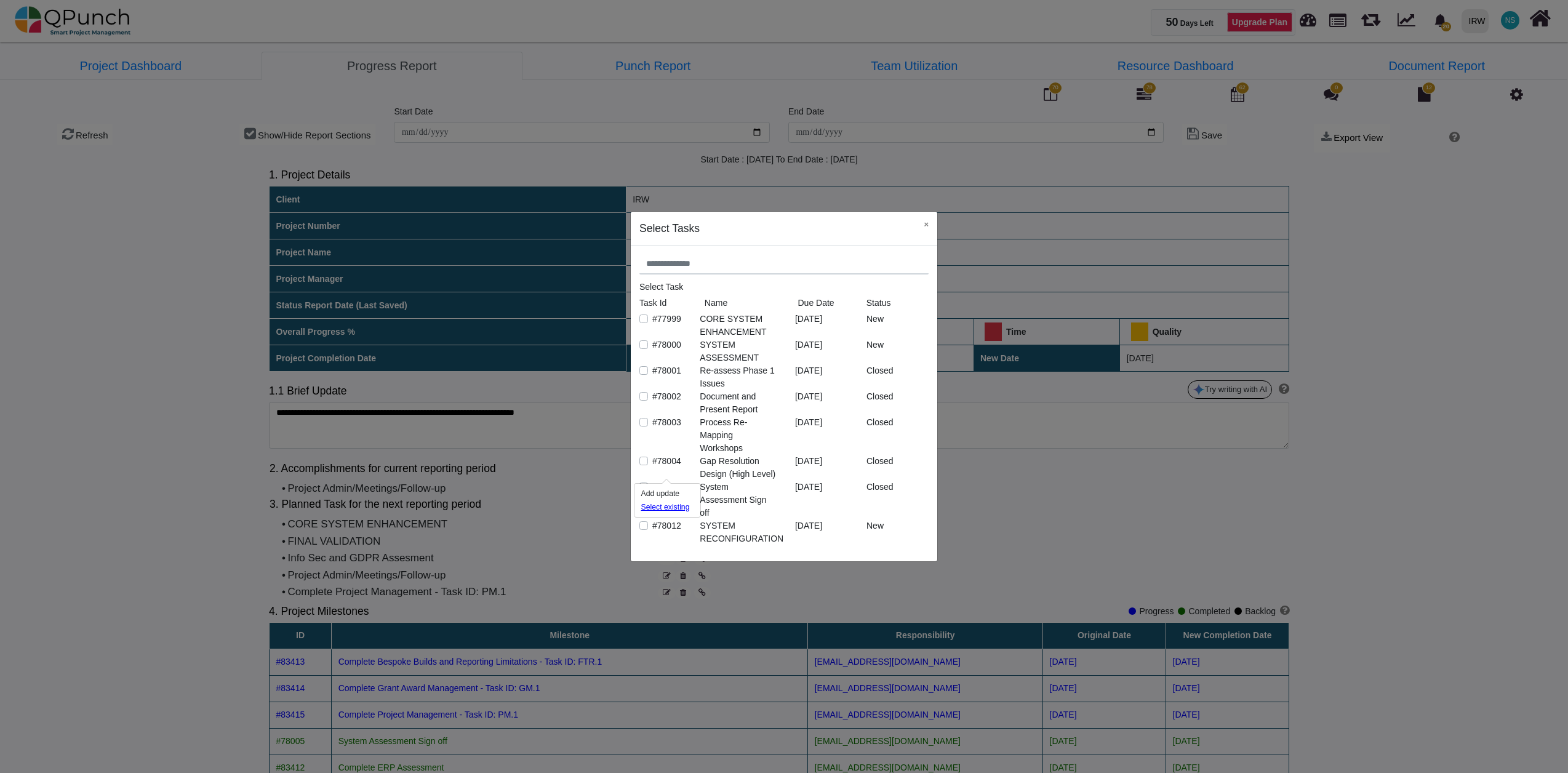
click at [668, 510] on div "Select existing" at bounding box center [667, 507] width 53 height 11
click at [653, 507] on label "#78014" at bounding box center [667, 513] width 29 height 13
click at [921, 227] on button "×" at bounding box center [926, 225] width 22 height 25
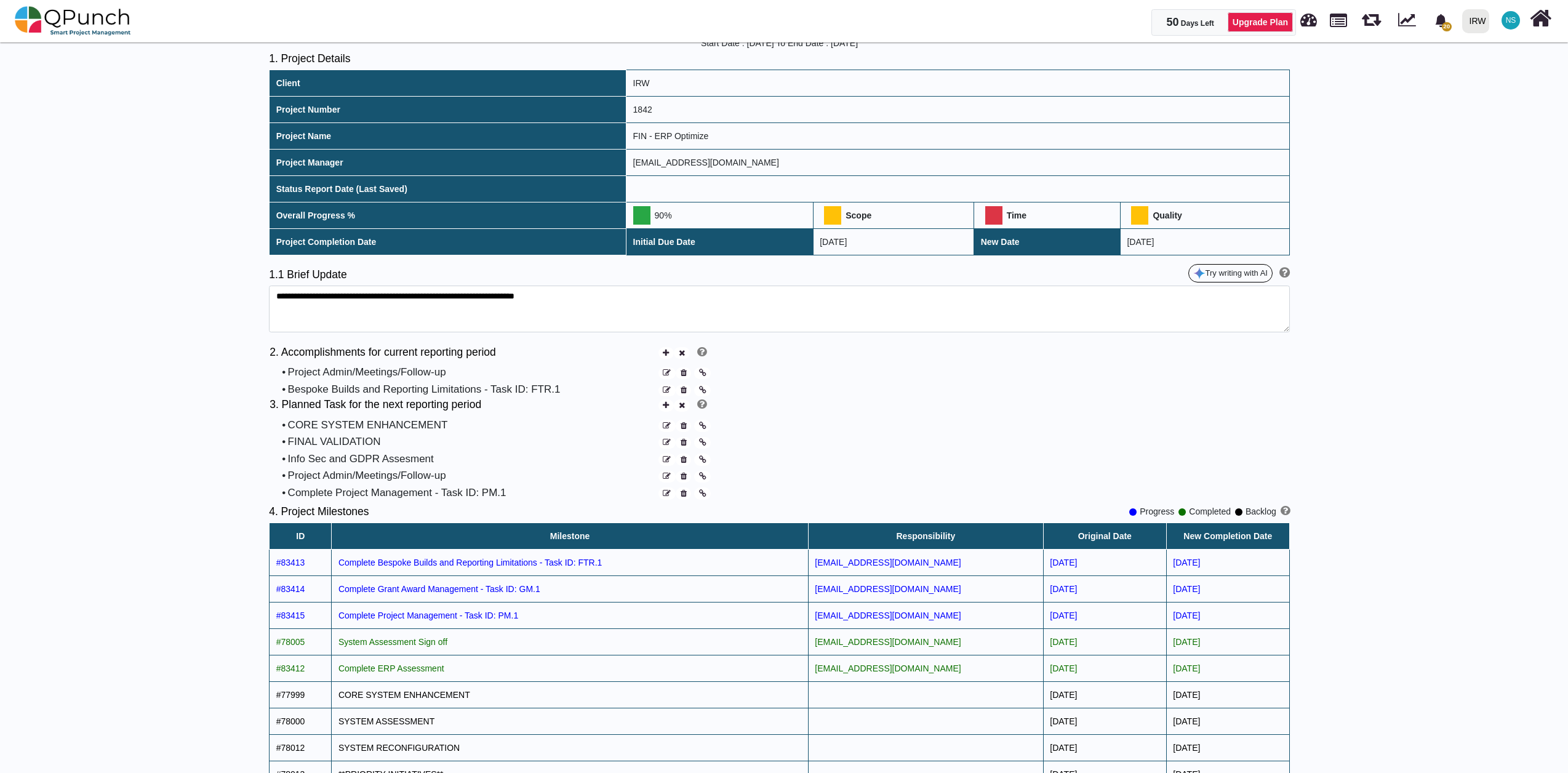
scroll to position [137, 0]
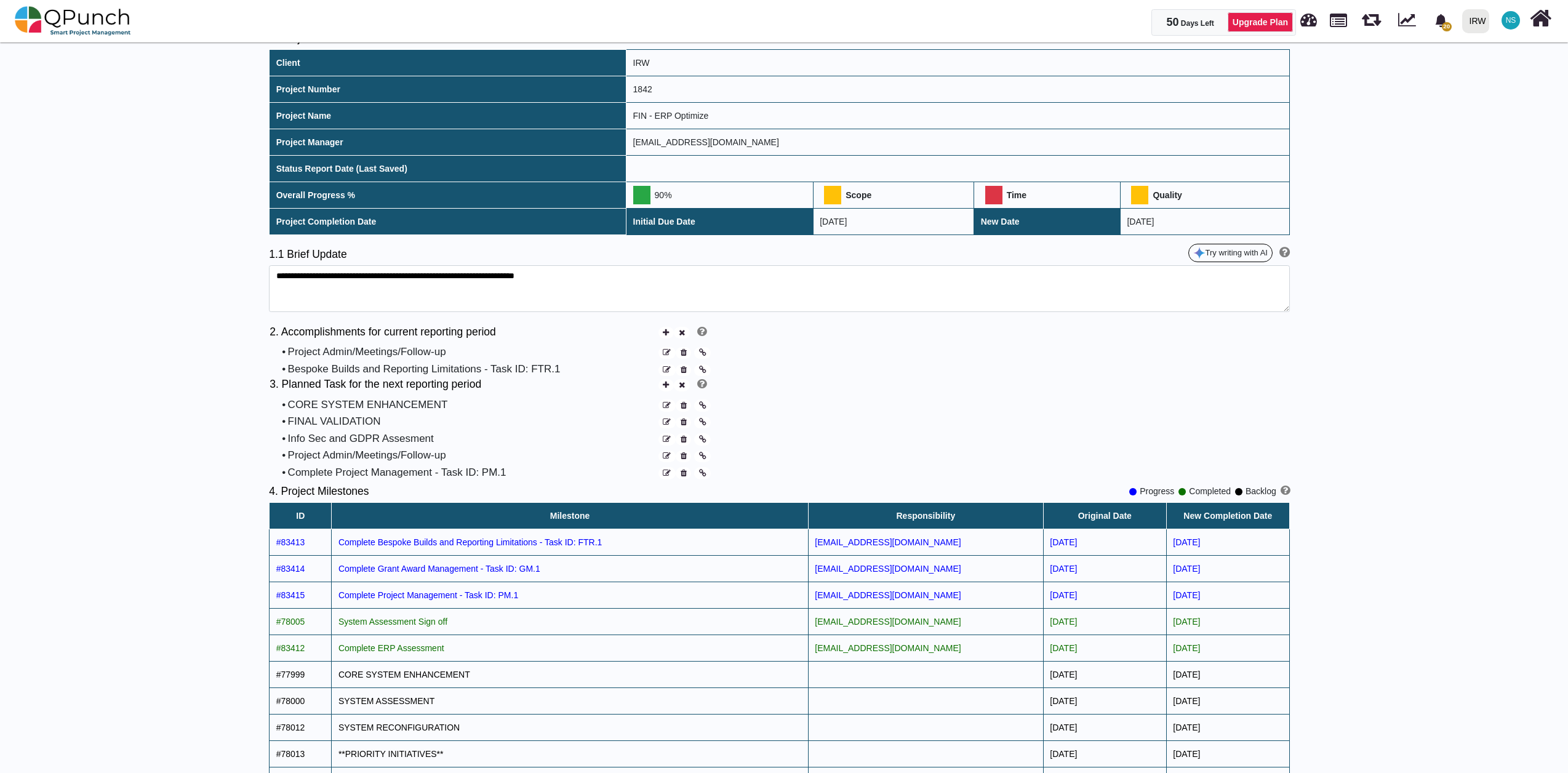
click at [988, 196] on span at bounding box center [994, 195] width 17 height 19
drag, startPoint x: 988, startPoint y: 196, endPoint x: 1376, endPoint y: 341, distance: 414.2
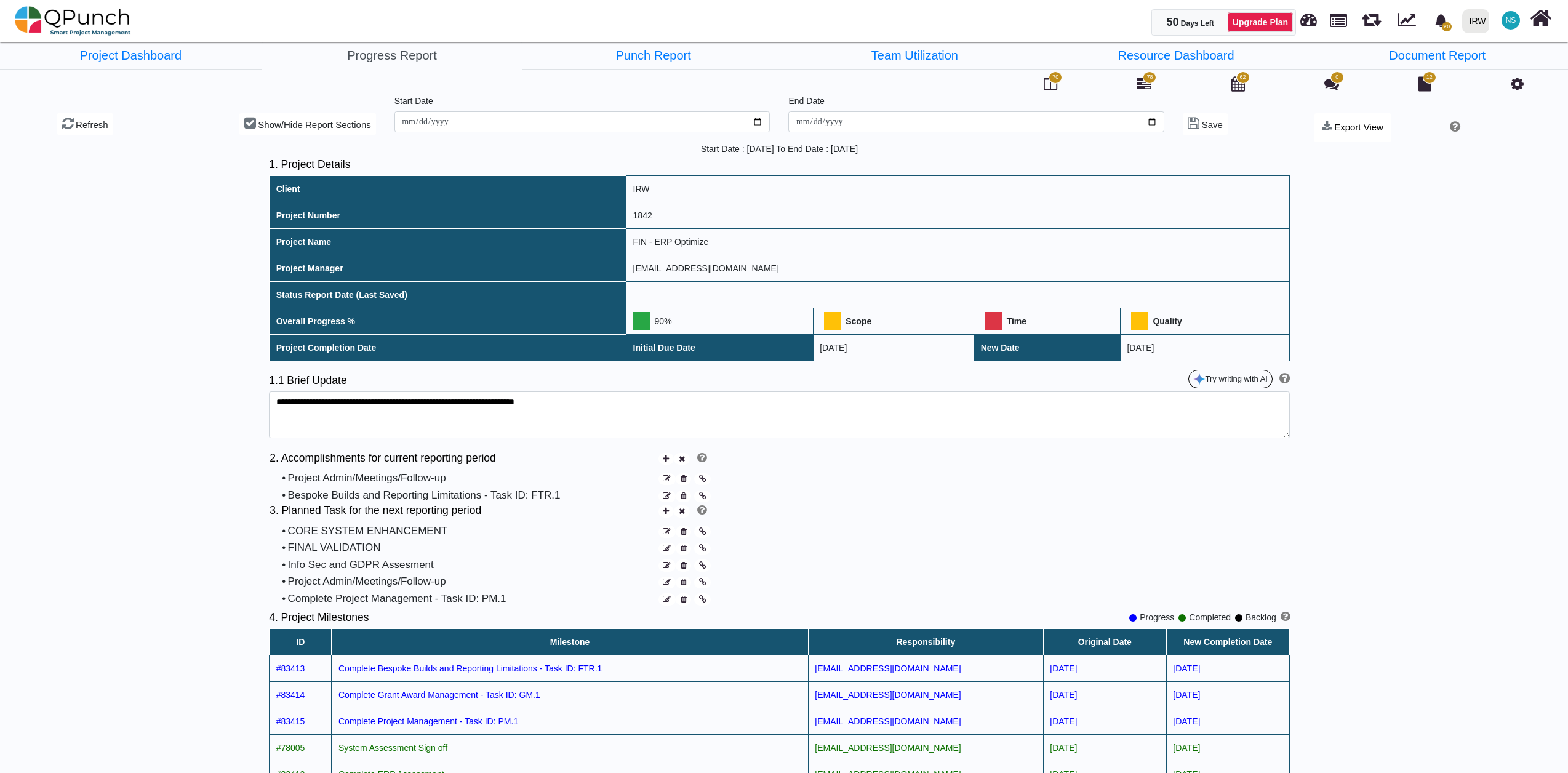
scroll to position [0, 0]
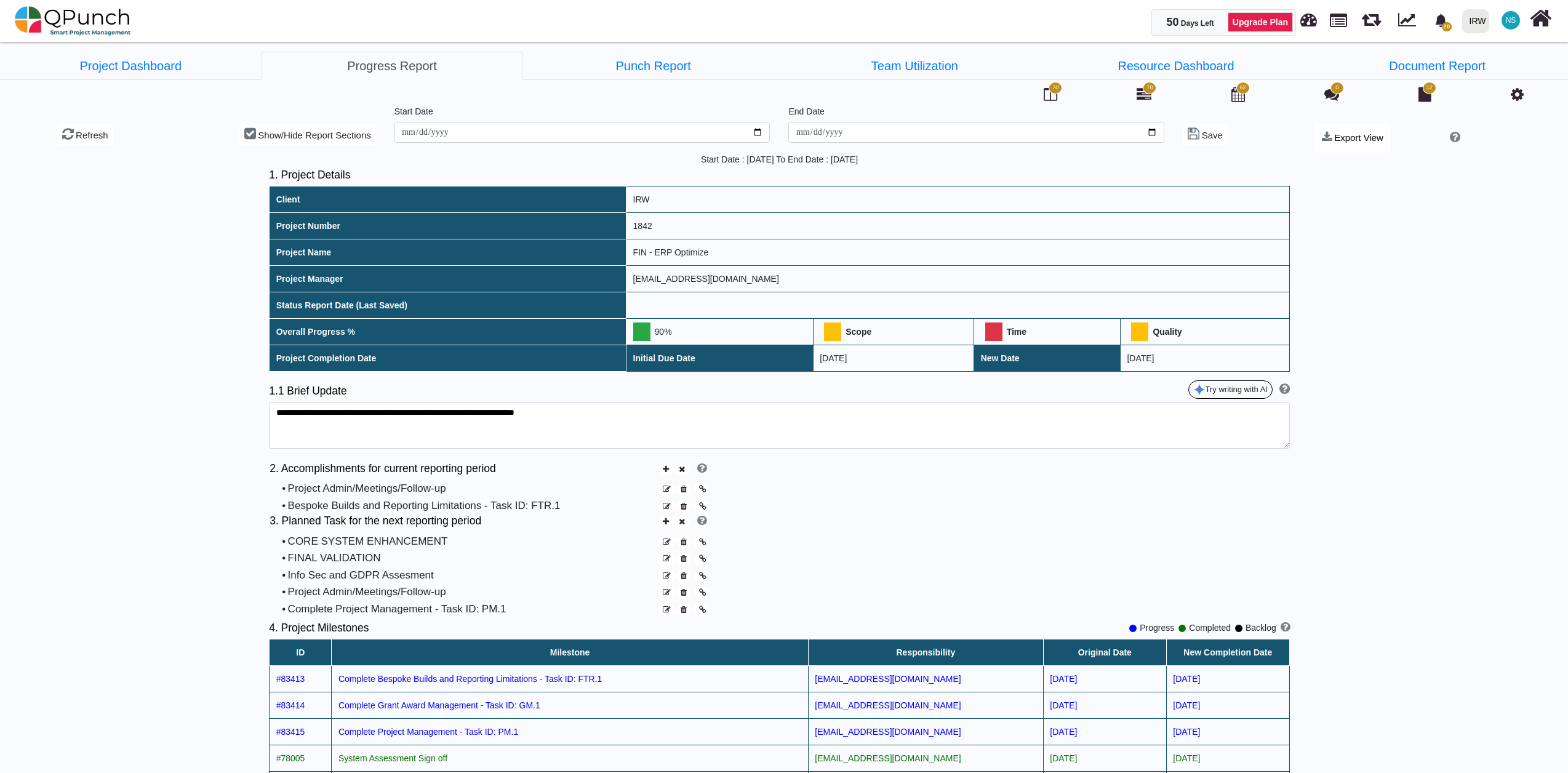
click at [835, 334] on span at bounding box center [832, 332] width 17 height 19
click at [666, 473] on icon at bounding box center [665, 469] width 6 height 8
click at [663, 506] on div "Select existing" at bounding box center [667, 507] width 53 height 11
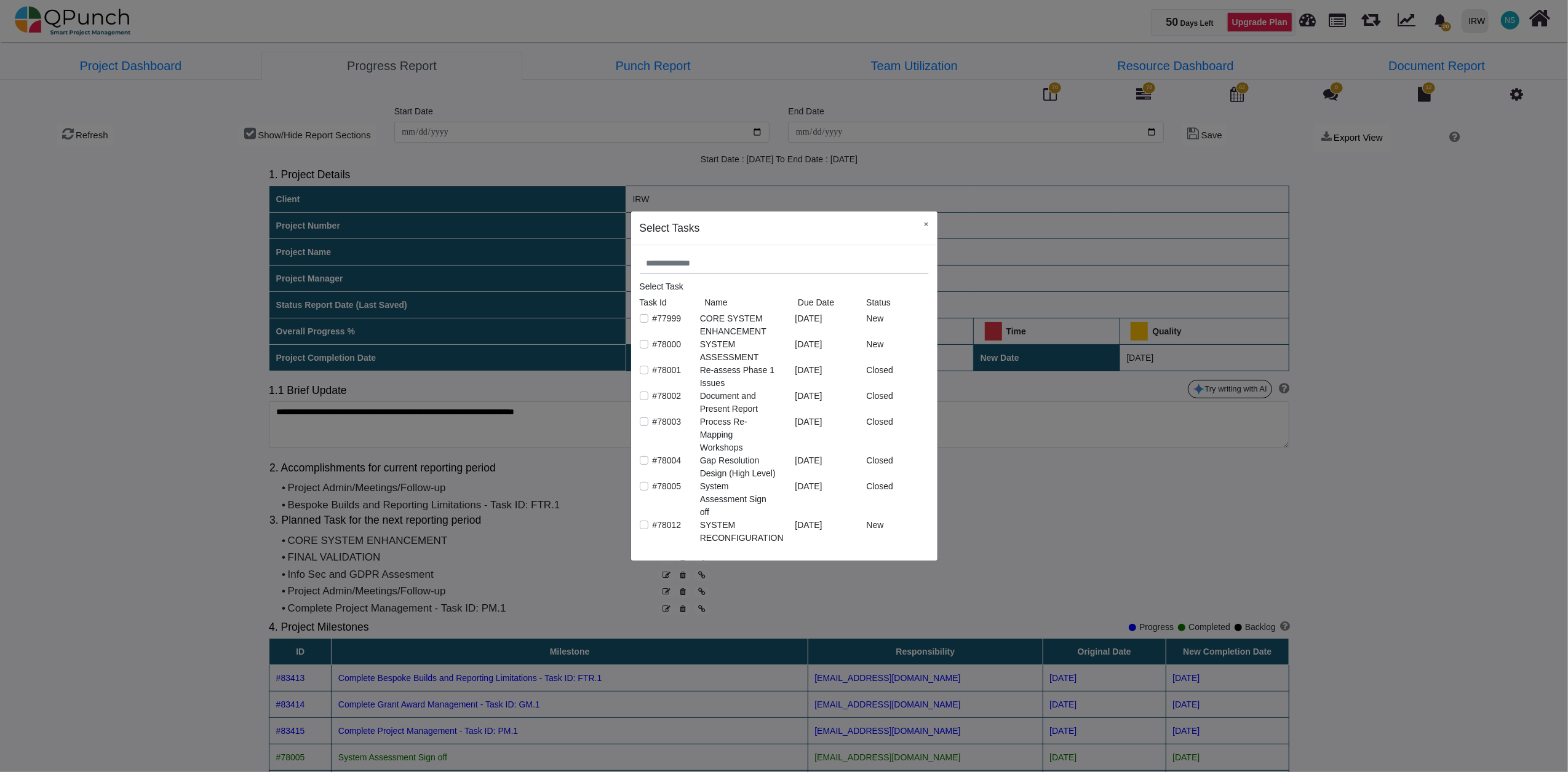
click at [652, 317] on label "#77999" at bounding box center [666, 318] width 29 height 13
click at [652, 345] on label "#78000" at bounding box center [666, 344] width 29 height 13
click at [926, 226] on button "×" at bounding box center [926, 224] width 22 height 25
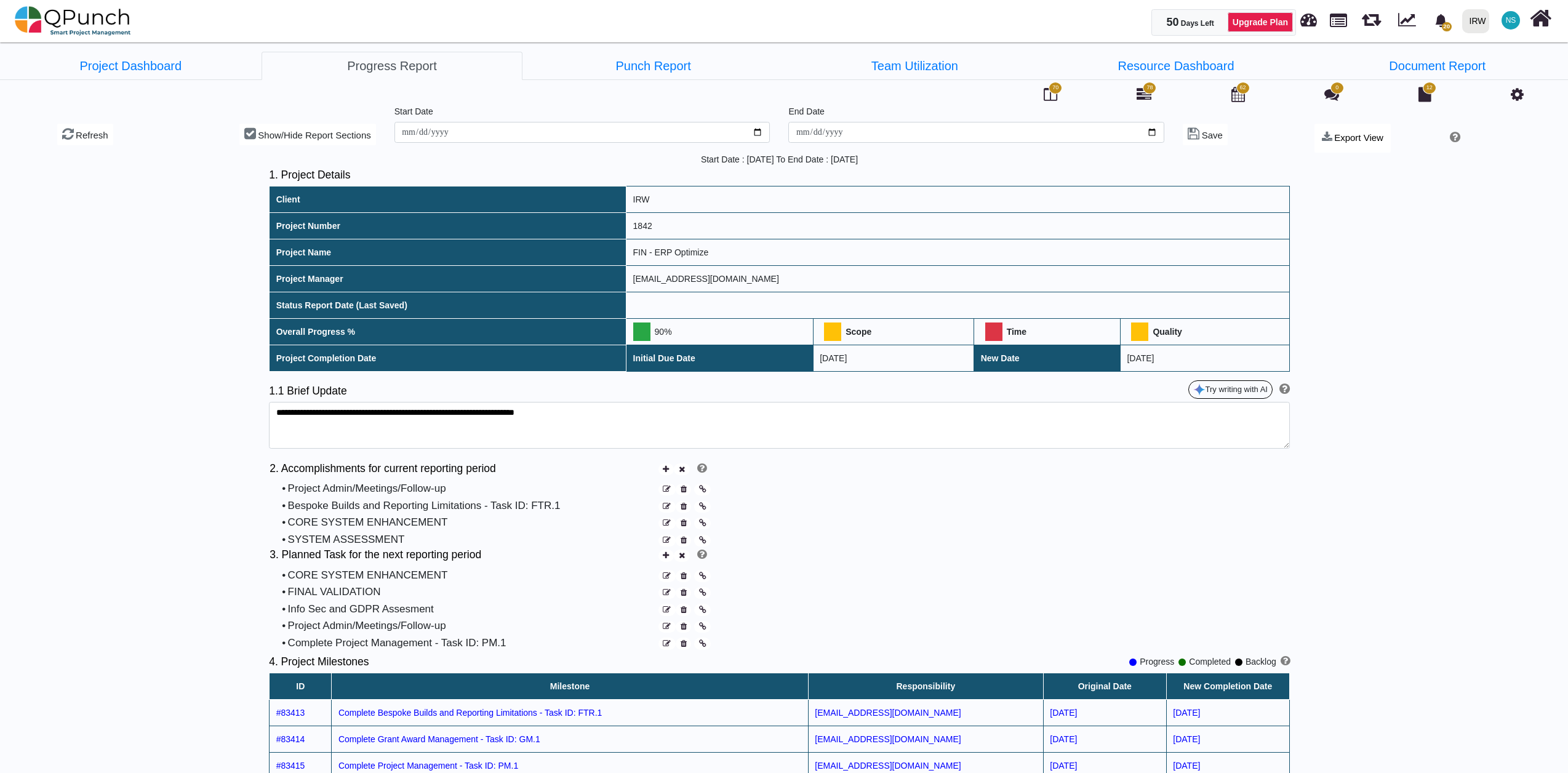
click at [685, 579] on icon at bounding box center [683, 577] width 6 height 8
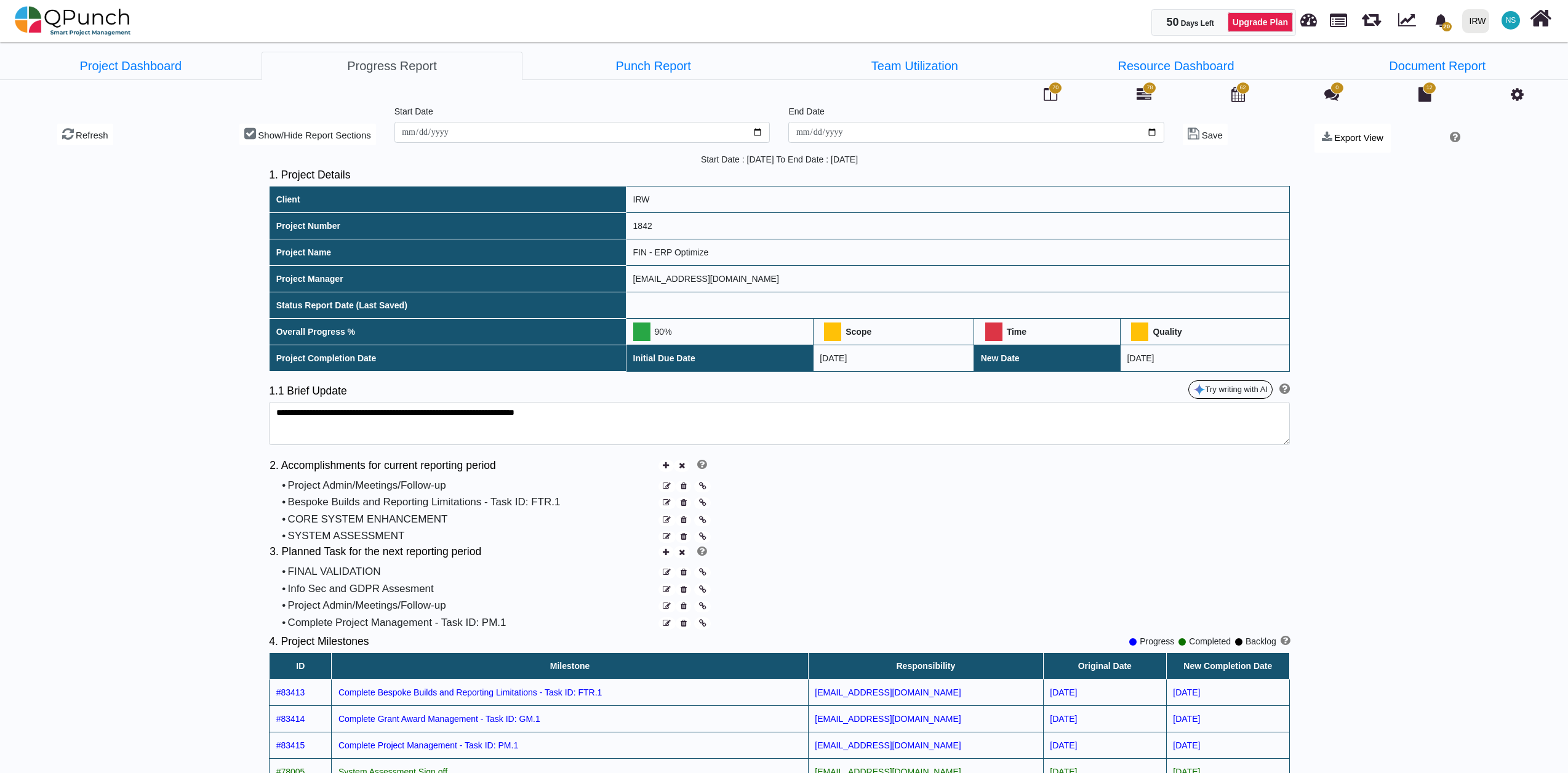
click at [1285, 443] on textarea "**********" at bounding box center [779, 424] width 1021 height 43
click at [747, 282] on td "Yele.abisogun@irworldwide.org" at bounding box center [958, 279] width 663 height 26
drag, startPoint x: 747, startPoint y: 282, endPoint x: 574, endPoint y: 292, distance: 173.3
click at [574, 292] on tr "Project Manager Yele.abisogun@irworldwide.org" at bounding box center [779, 279] width 1020 height 26
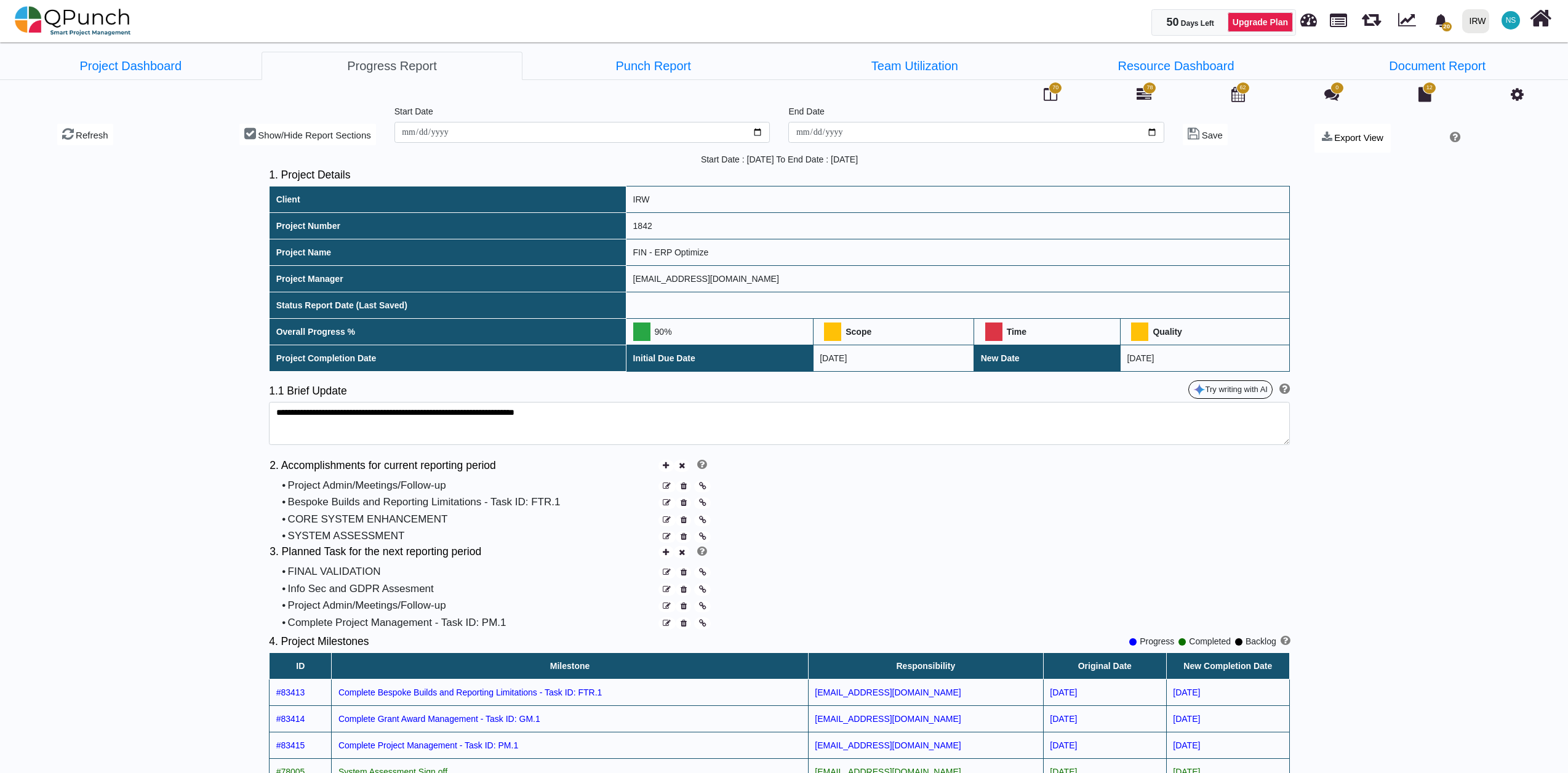
click at [685, 541] on icon at bounding box center [683, 537] width 6 height 8
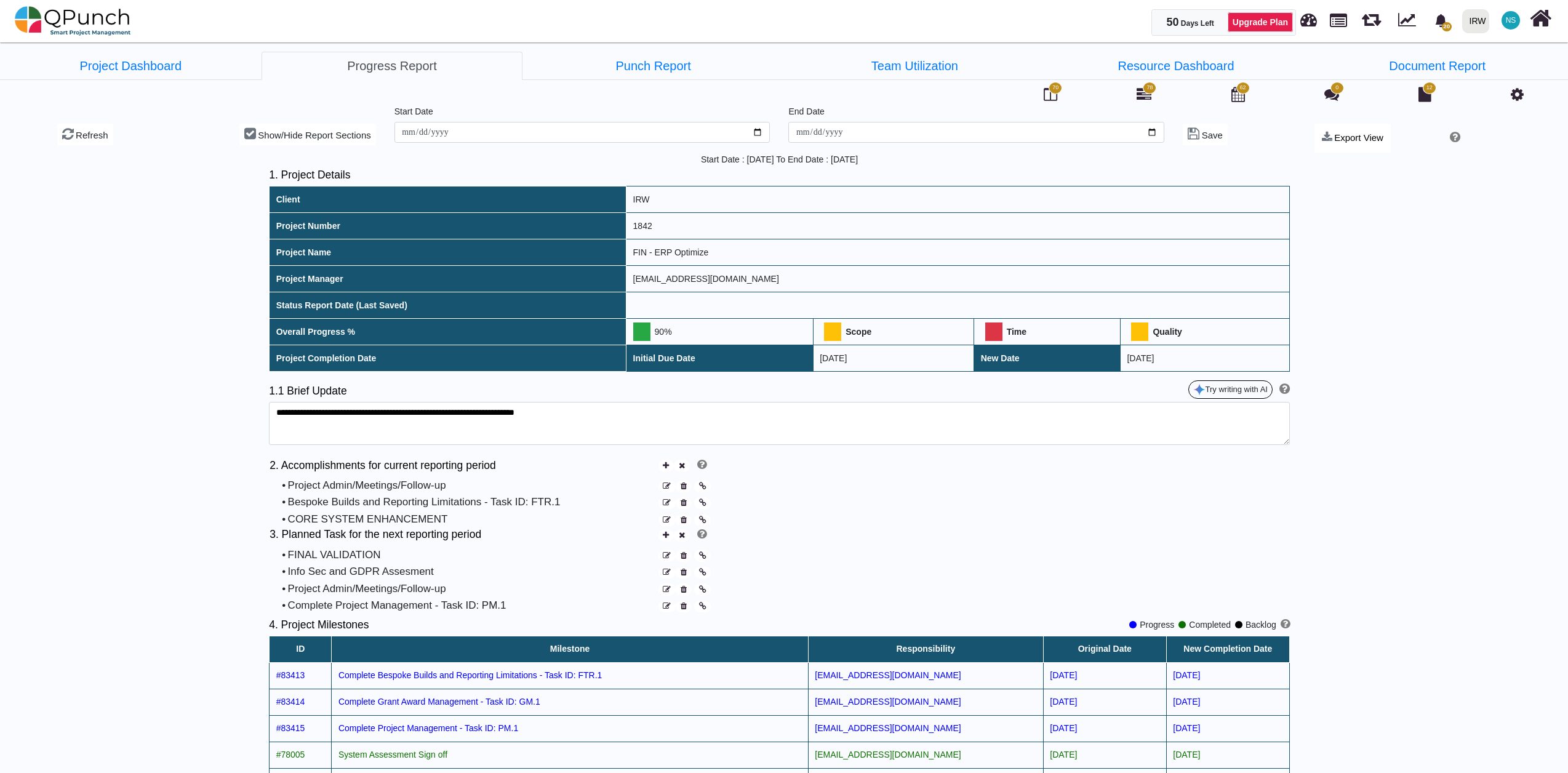
click at [831, 355] on td "20-06-2027" at bounding box center [893, 358] width 161 height 26
drag, startPoint x: 843, startPoint y: 362, endPoint x: 812, endPoint y: 367, distance: 31.4
click at [813, 367] on td "20-06-2027" at bounding box center [893, 358] width 161 height 26
drag, startPoint x: 812, startPoint y: 367, endPoint x: 853, endPoint y: 362, distance: 41.3
click at [847, 362] on td "20-06-2027" at bounding box center [893, 358] width 161 height 26
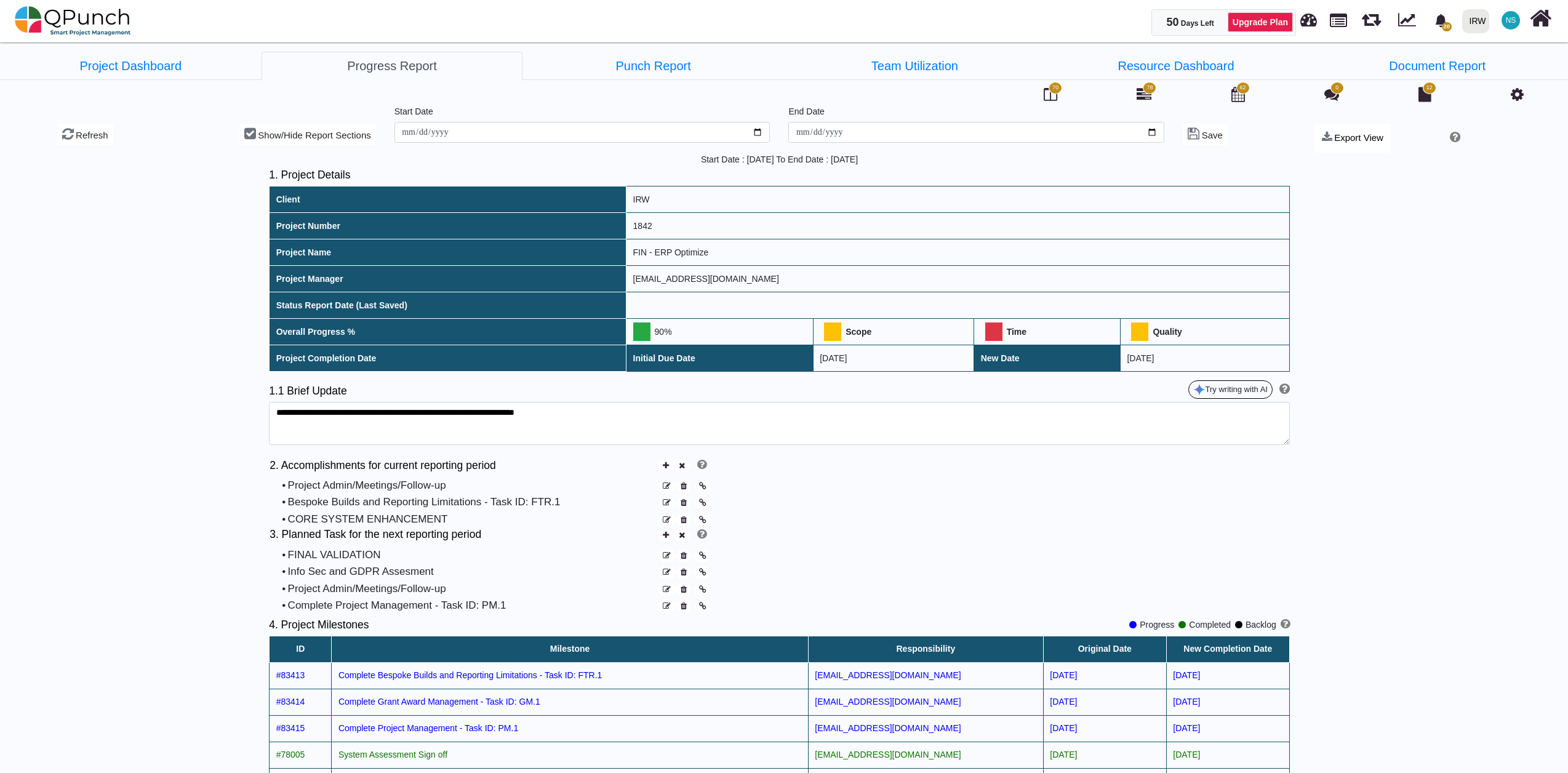
click at [861, 362] on td "20-06-2027" at bounding box center [893, 358] width 161 height 26
drag, startPoint x: 861, startPoint y: 362, endPoint x: 779, endPoint y: 427, distance: 104.6
click at [779, 427] on textarea "**********" at bounding box center [779, 424] width 1021 height 43
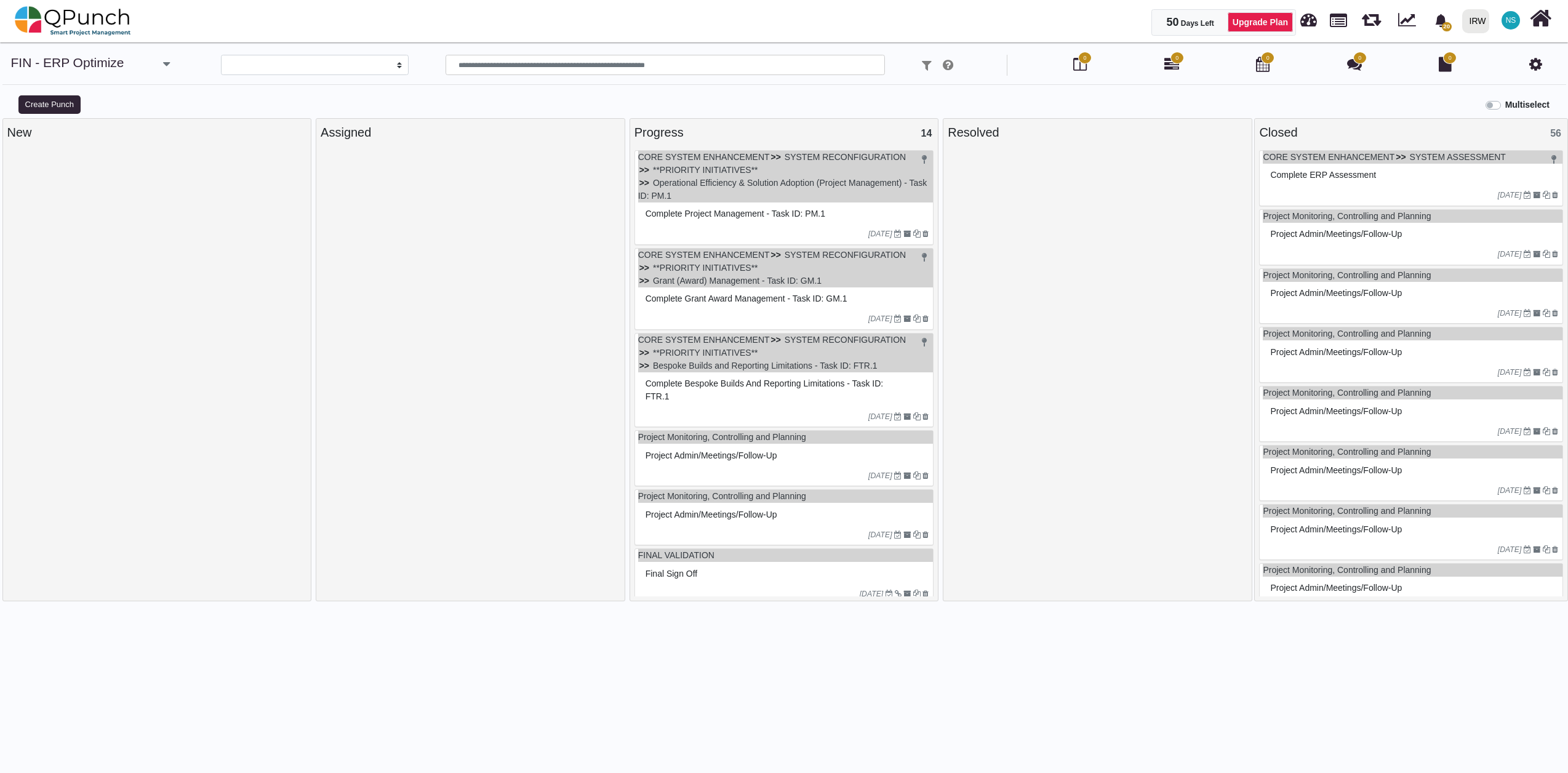
select select
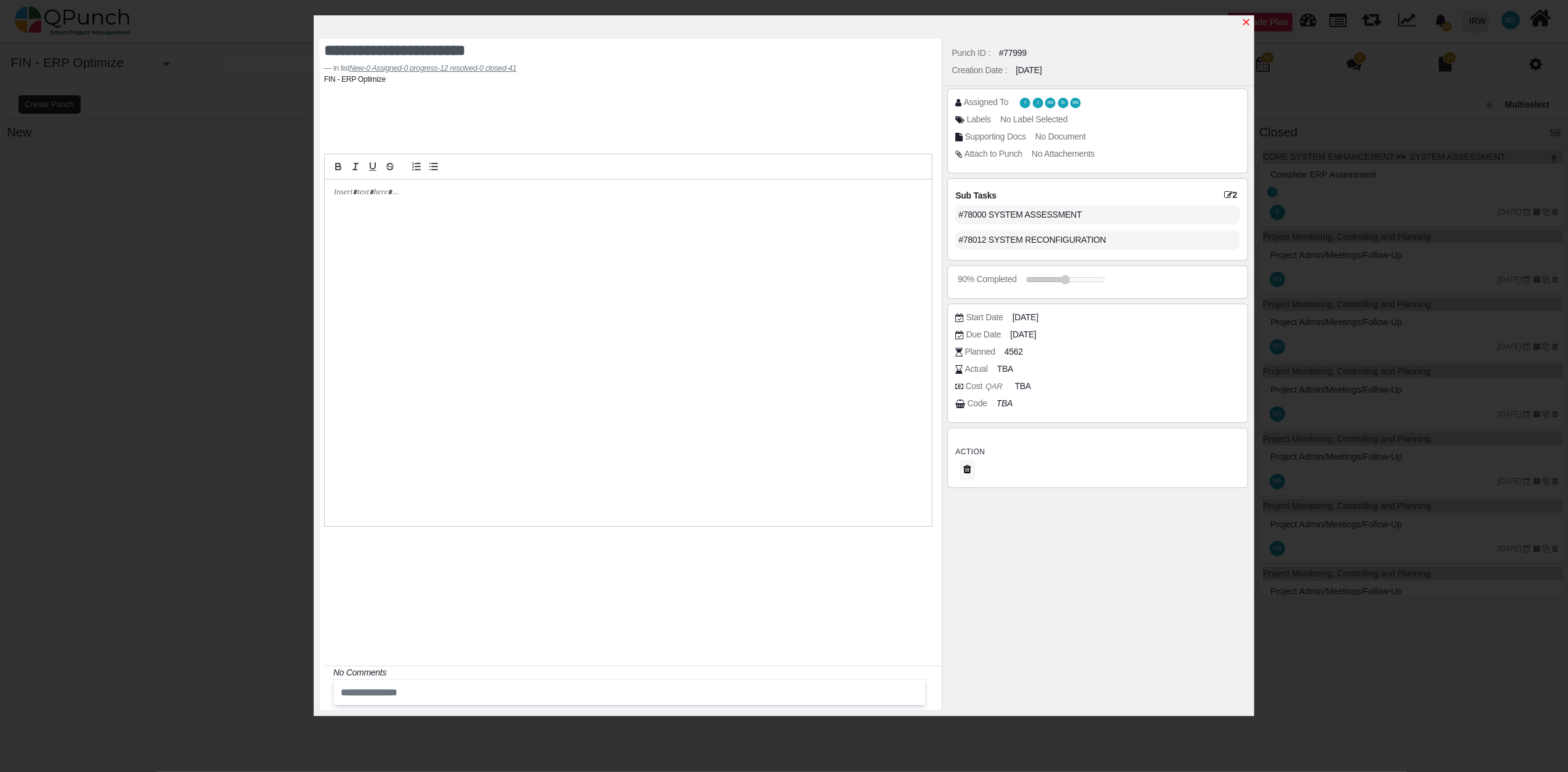
click at [1250, 23] on icon "x" at bounding box center [1246, 22] width 10 height 10
